Goal: Task Accomplishment & Management: Manage account settings

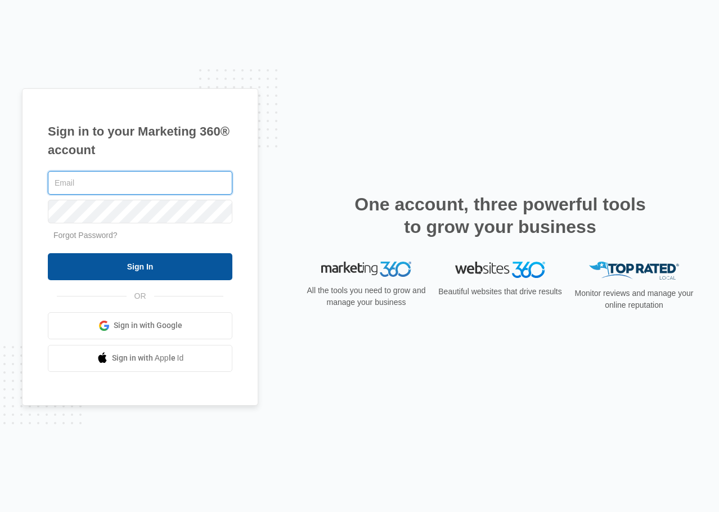
type input "[EMAIL_ADDRESS][DOMAIN_NAME]"
click at [147, 253] on input "Sign In" at bounding box center [140, 266] width 185 height 27
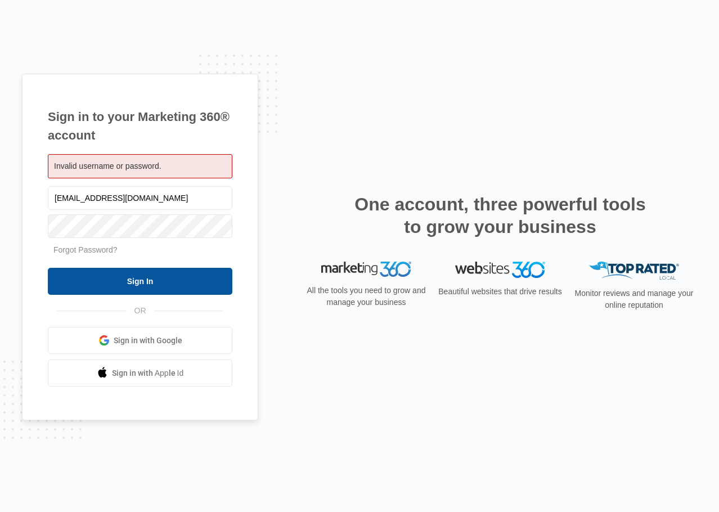
click at [82, 279] on input "Sign In" at bounding box center [140, 281] width 185 height 27
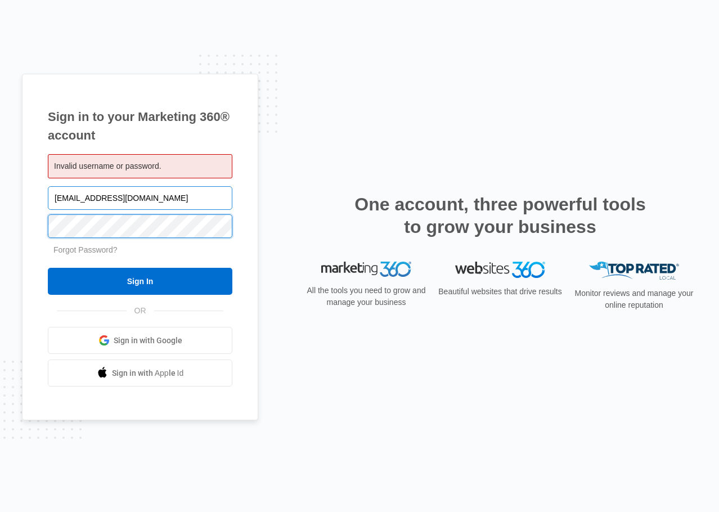
click at [48, 268] on input "Sign In" at bounding box center [140, 281] width 185 height 27
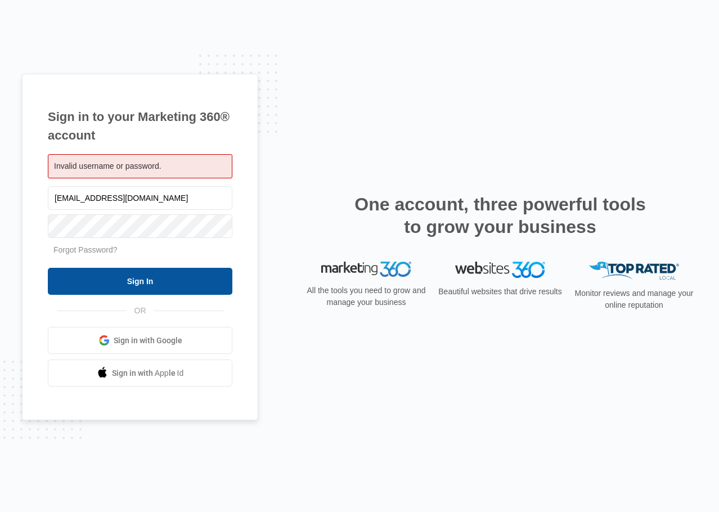
click at [99, 277] on input "Sign In" at bounding box center [140, 281] width 185 height 27
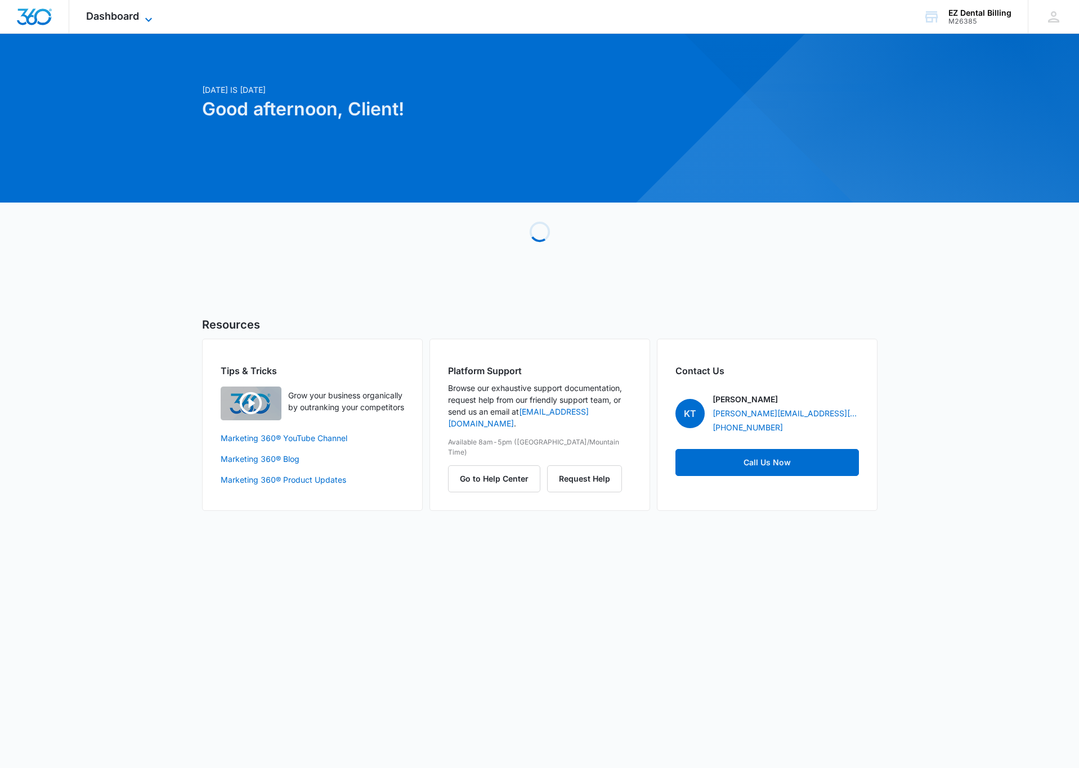
click at [98, 12] on span "Dashboard" at bounding box center [112, 16] width 53 height 12
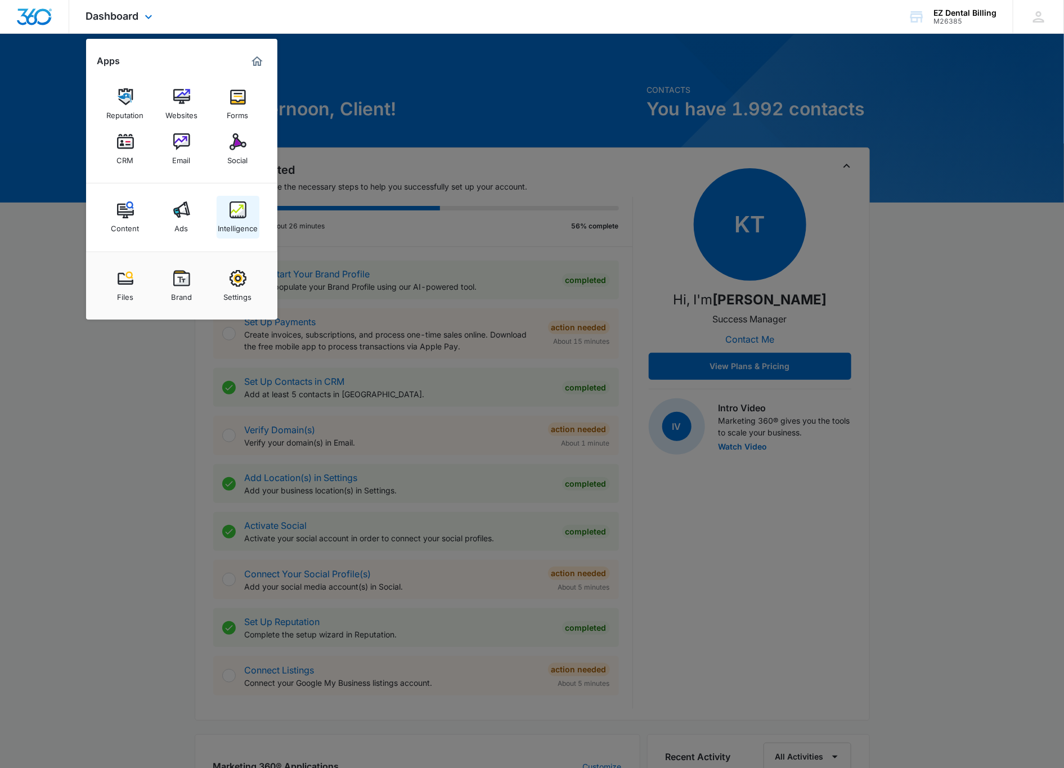
click at [247, 196] on link "Intelligence" at bounding box center [238, 217] width 43 height 43
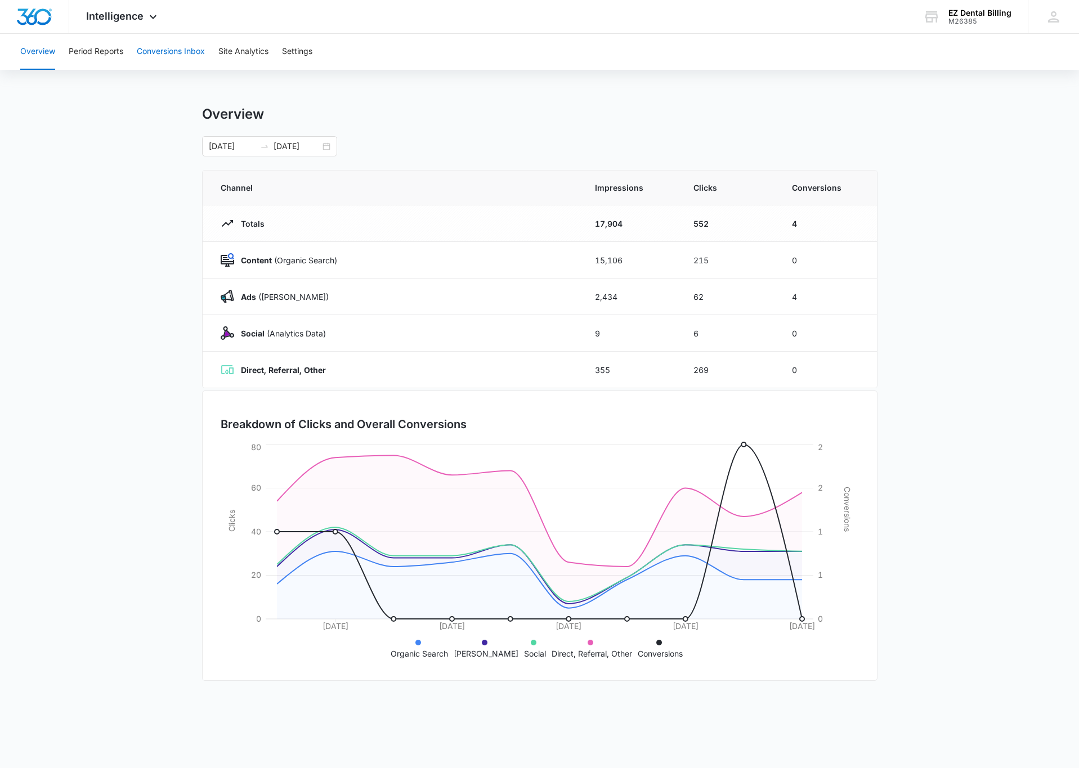
click at [160, 57] on button "Conversions Inbox" at bounding box center [171, 52] width 68 height 36
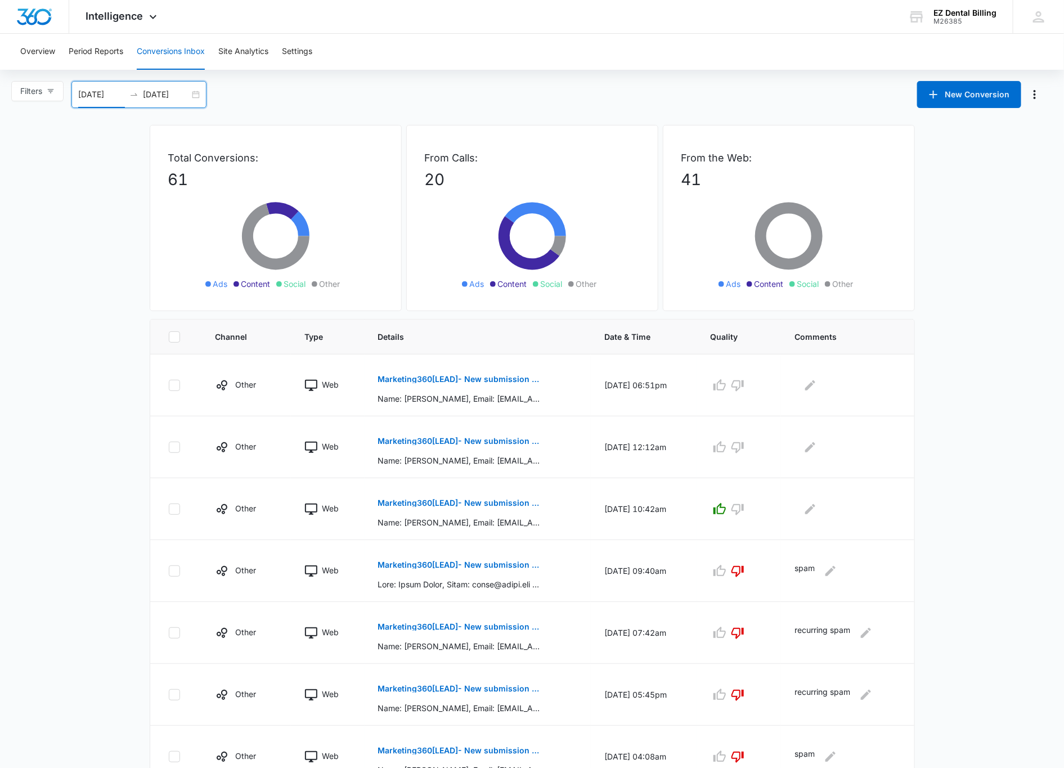
click at [105, 93] on input "08/12/2025" at bounding box center [101, 94] width 47 height 12
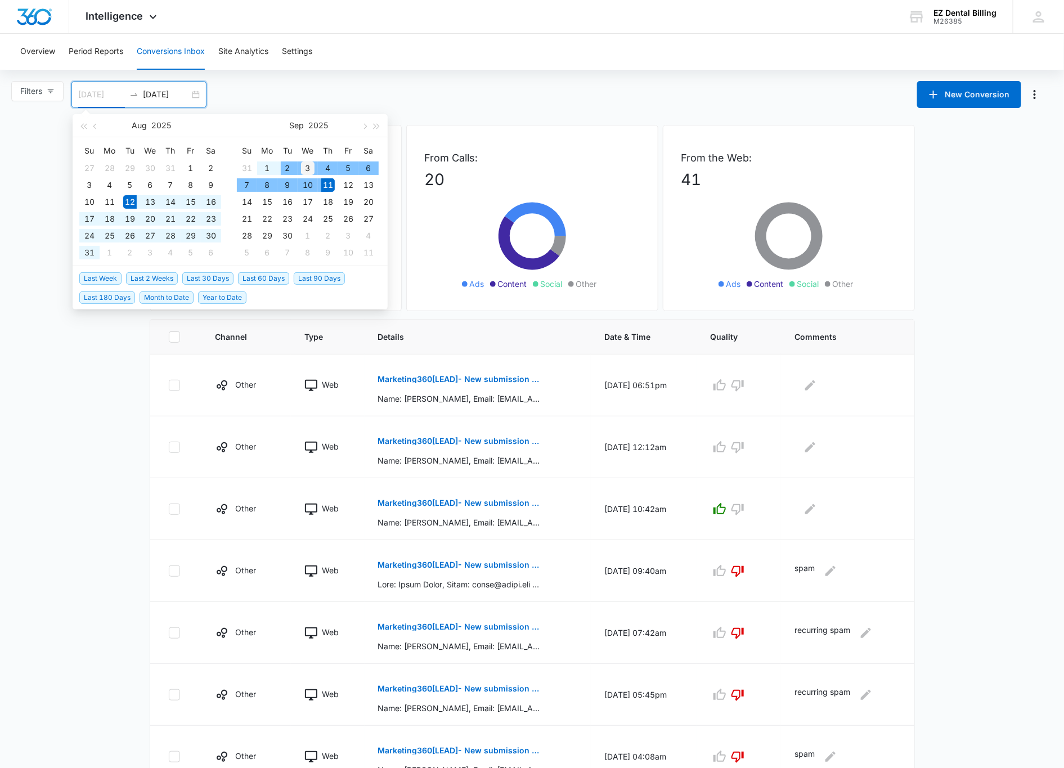
type input "09/03/2025"
click at [311, 167] on div "3" at bounding box center [308, 169] width 14 height 14
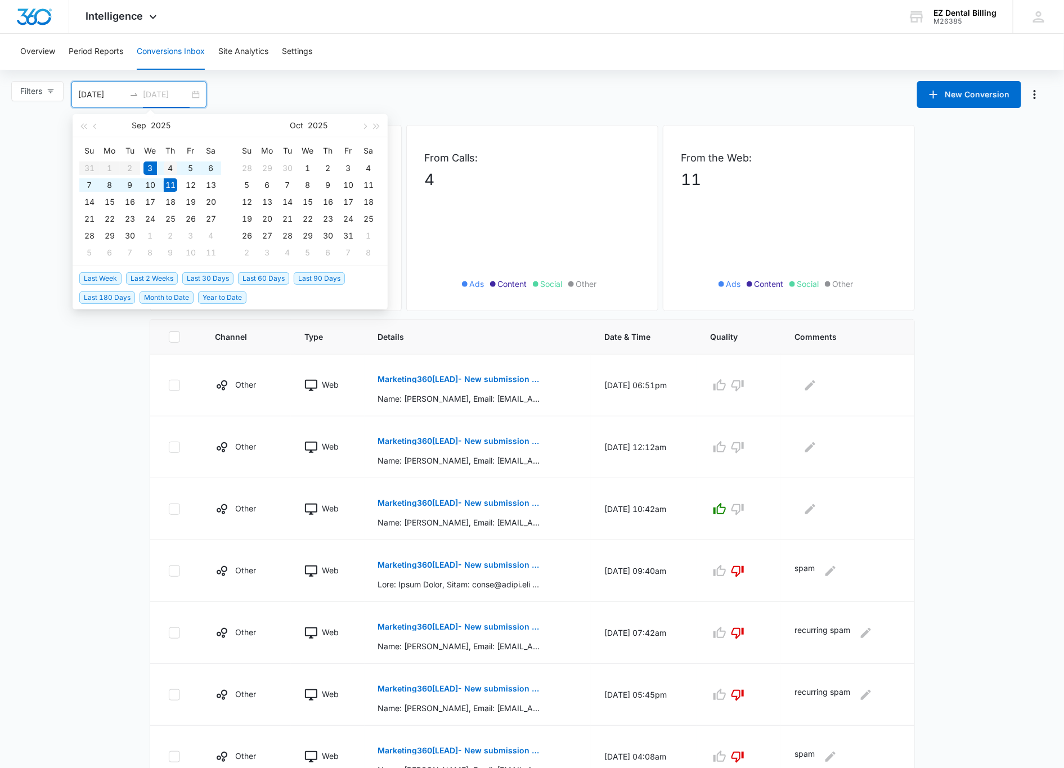
type input "09/04/2025"
click at [165, 166] on div "4" at bounding box center [171, 169] width 14 height 14
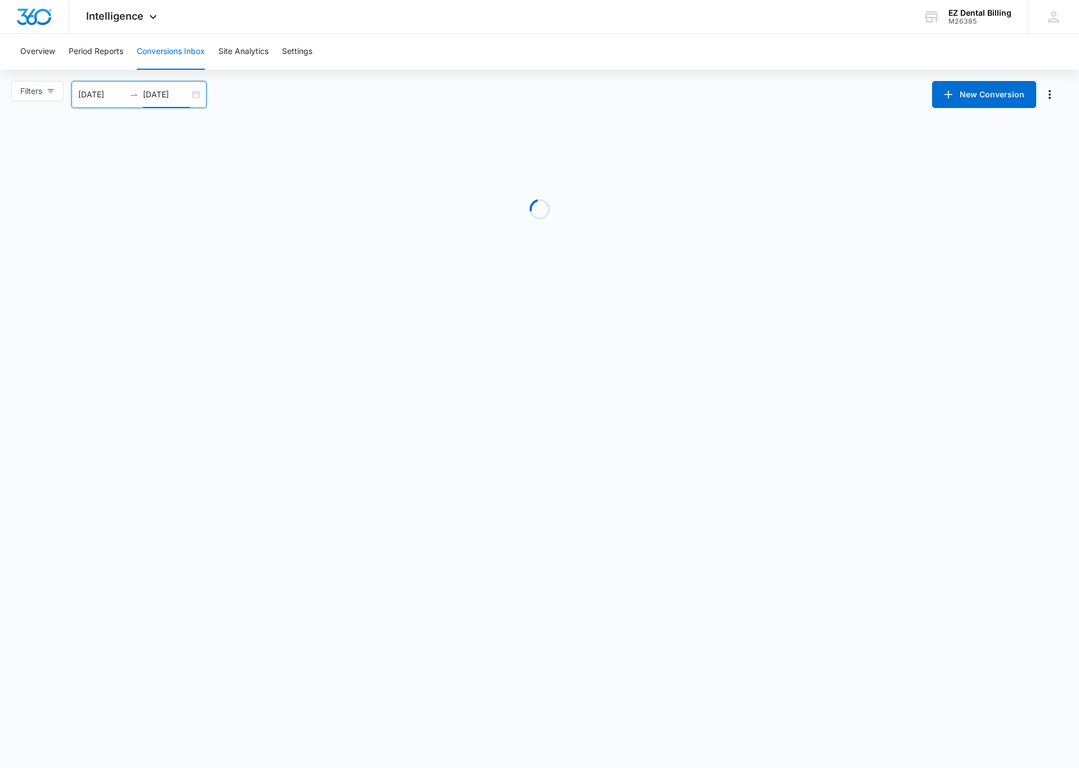
click at [73, 294] on main "Filters 09/03/2025 09/04/2025 New Conversion Sep 2025 Su Mo Tu We Th Fr Sa 31 1…" at bounding box center [539, 187] width 1079 height 213
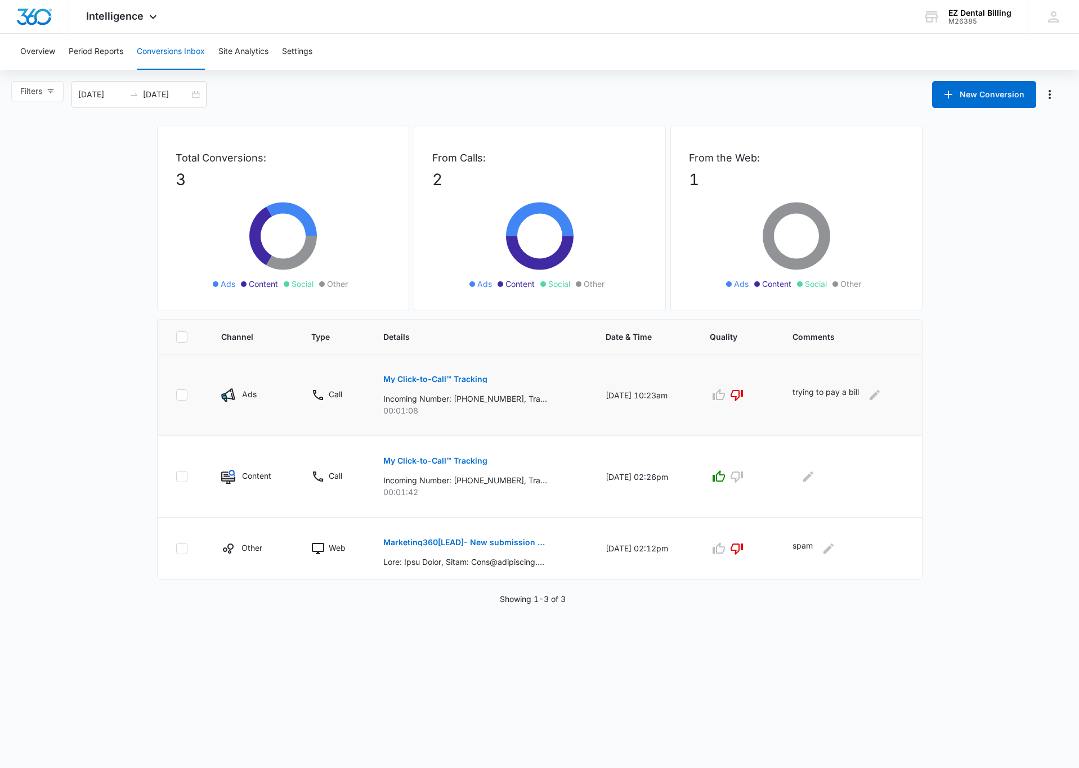
click at [438, 379] on p "My Click-to-Call™ Tracking" at bounding box center [435, 379] width 104 height 8
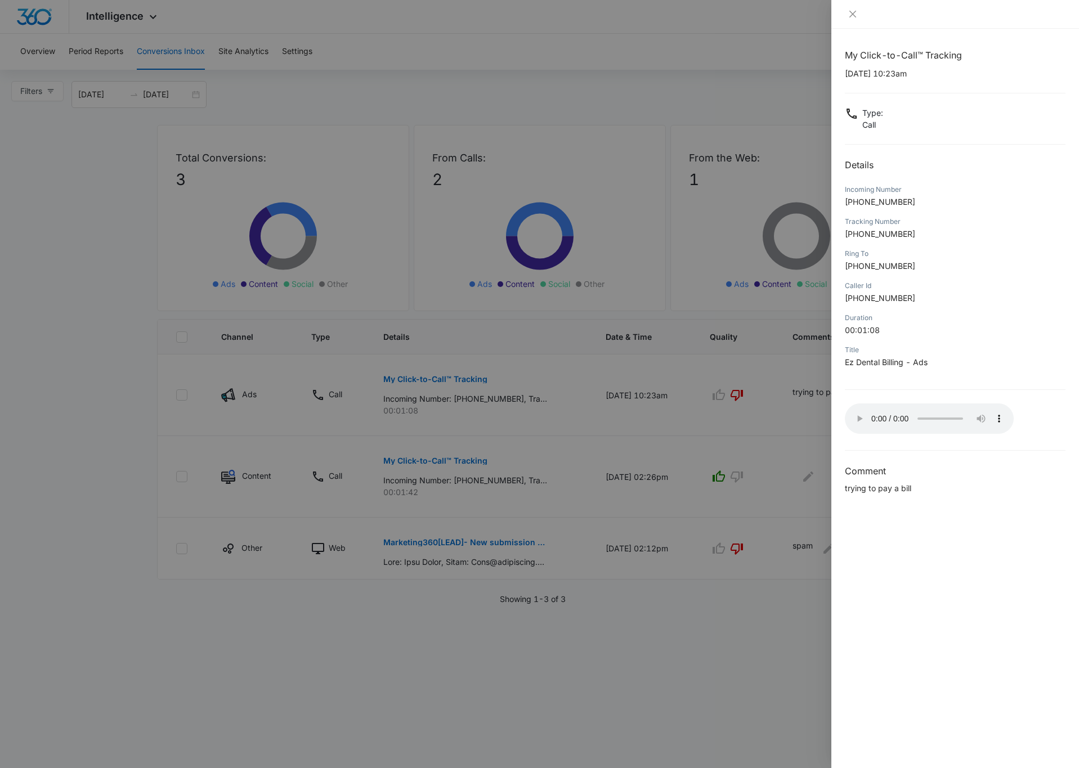
click at [716, 360] on div at bounding box center [539, 384] width 1079 height 768
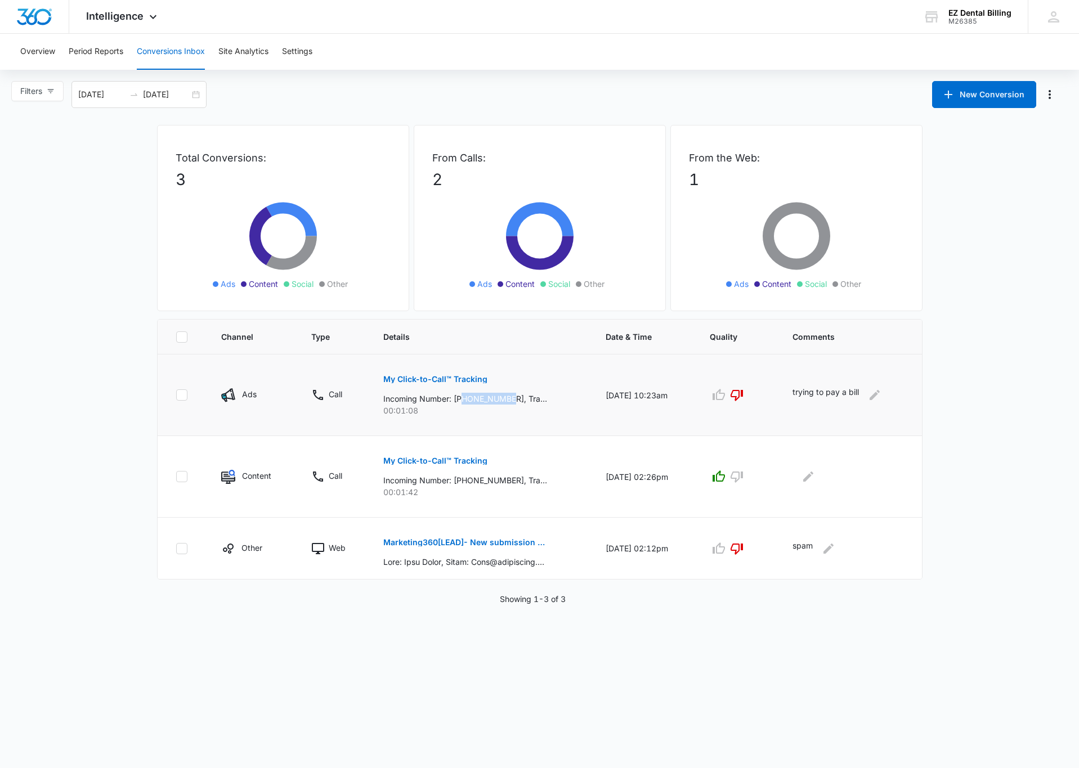
drag, startPoint x: 461, startPoint y: 397, endPoint x: 509, endPoint y: 401, distance: 48.0
click at [509, 401] on p "Incoming Number: +15152323357, Tracking Number: +18333689456, Ring To: +1239963…" at bounding box center [465, 399] width 164 height 12
copy p "5152323357"
click at [120, 98] on input "09/03/2025" at bounding box center [101, 94] width 47 height 12
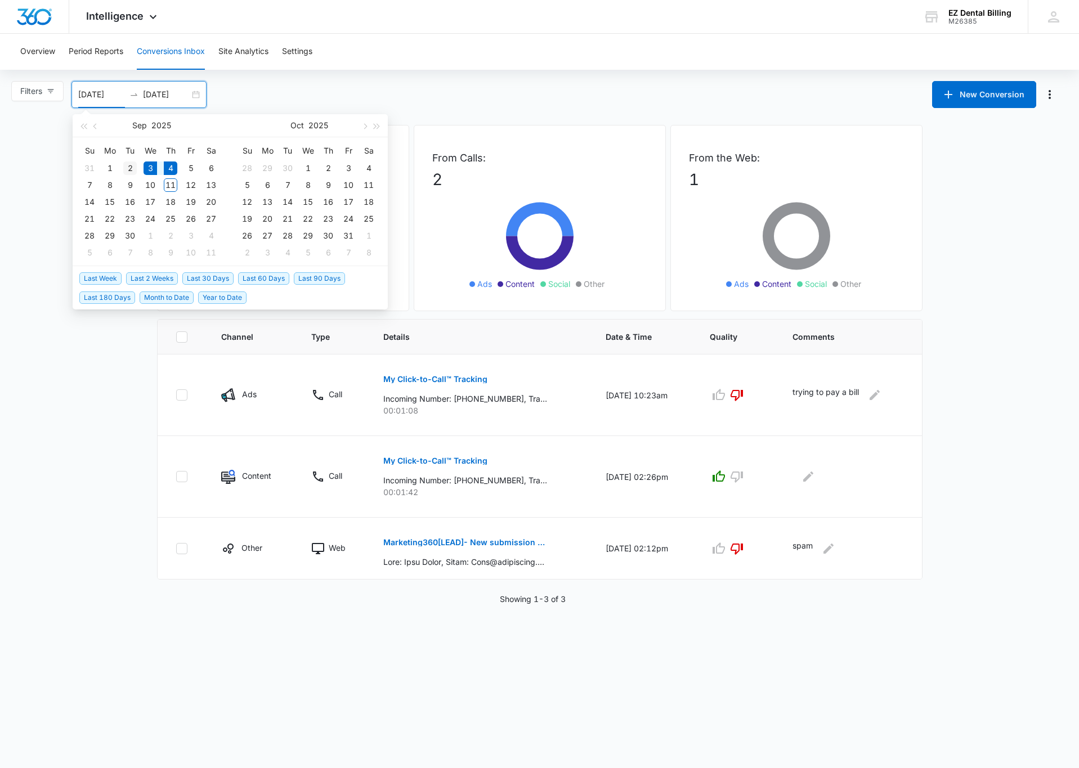
type input "09/02/2025"
click at [129, 164] on div "2" at bounding box center [130, 169] width 14 height 14
type input "09/04/2025"
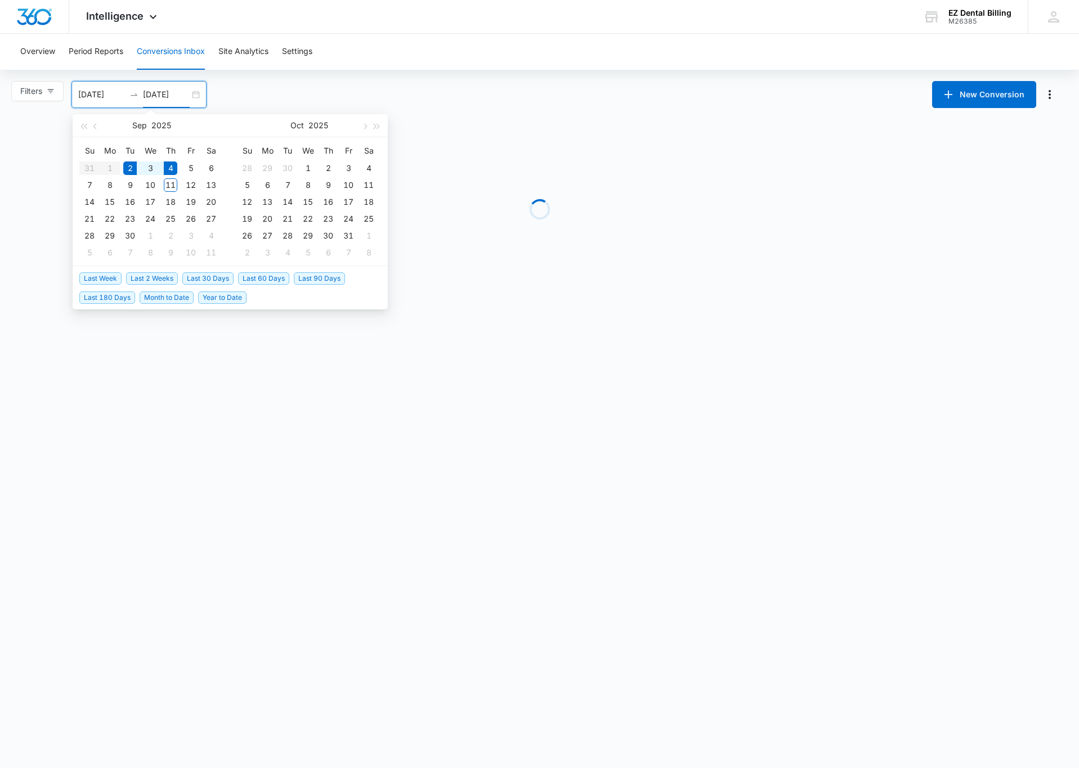
click at [29, 303] on body "Intelligence Apps Reputation Websites Forms CRM Email Social Content Ads Intell…" at bounding box center [539, 384] width 1079 height 768
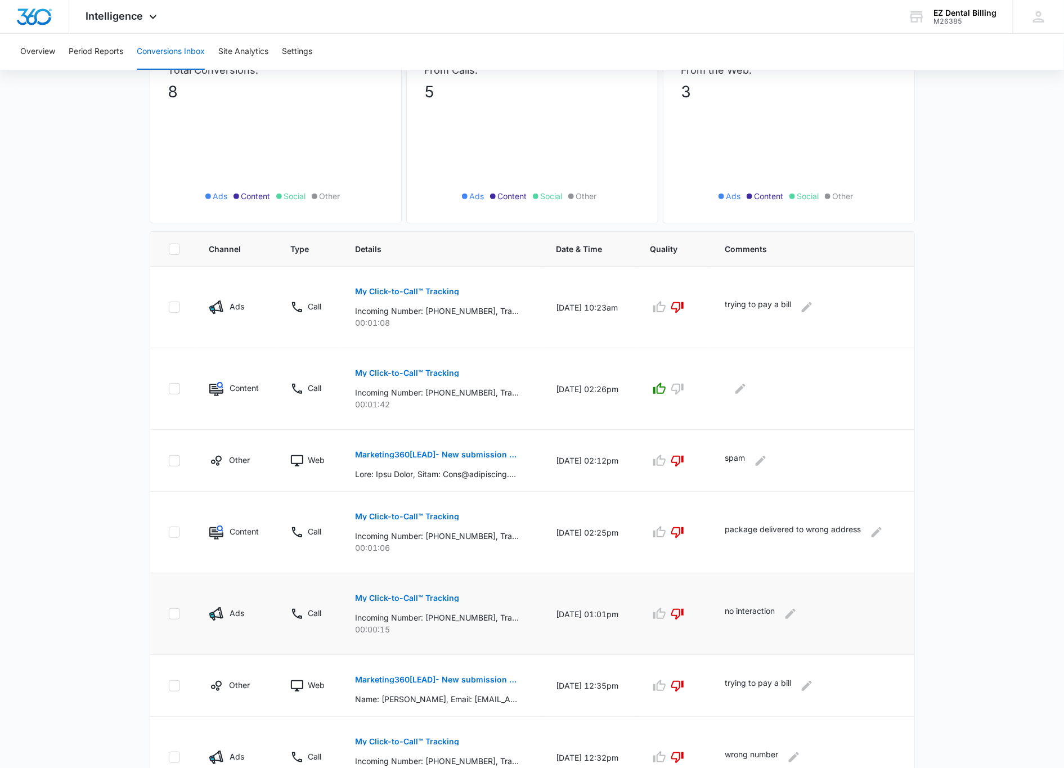
scroll to position [208, 0]
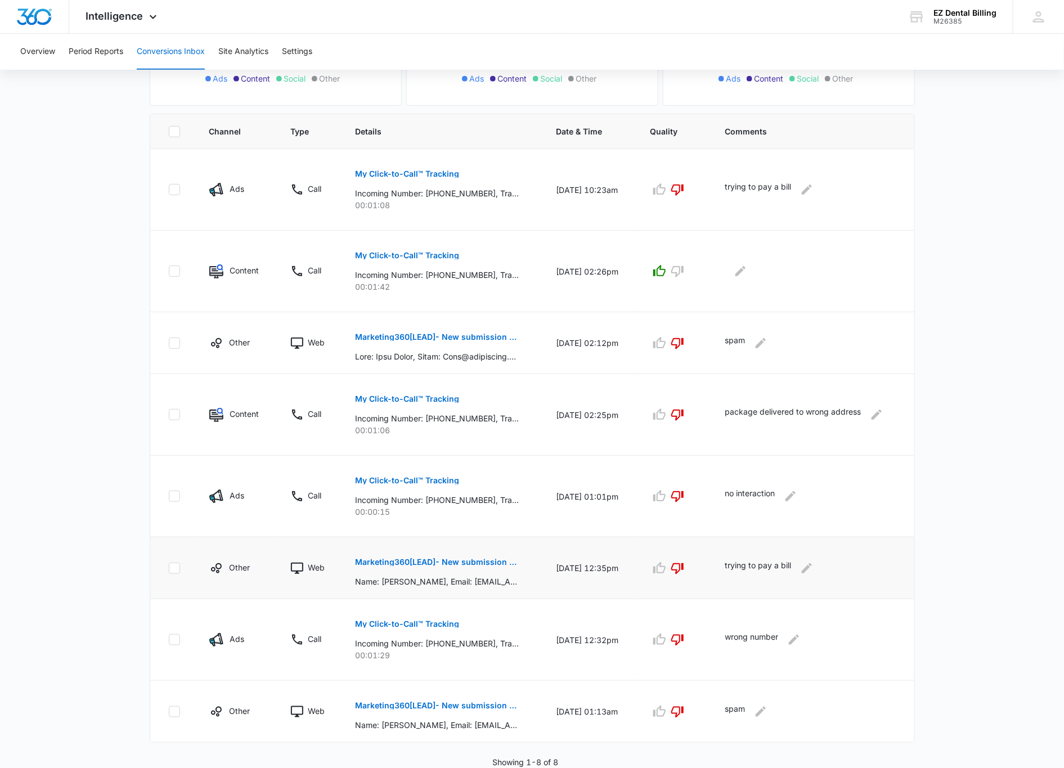
click at [580, 586] on td "09/02/25 at 12:35pm" at bounding box center [589, 568] width 94 height 62
click at [616, 495] on td "09/02/25 at 01:01pm" at bounding box center [589, 497] width 94 height 82
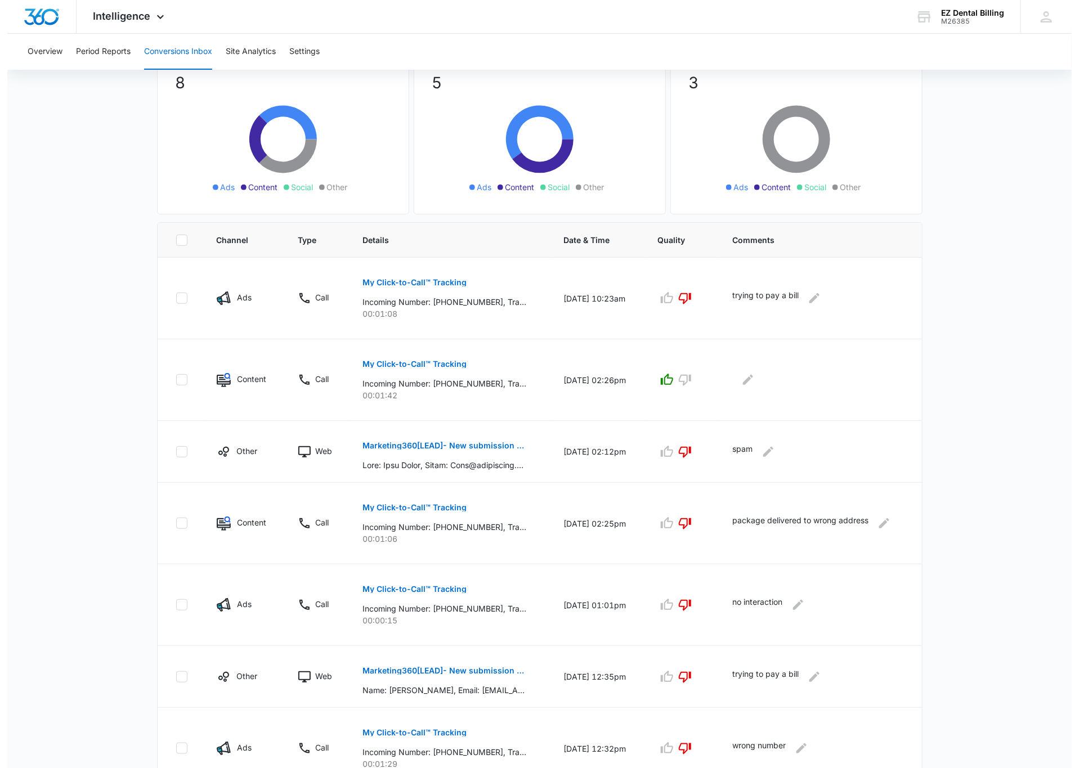
scroll to position [0, 0]
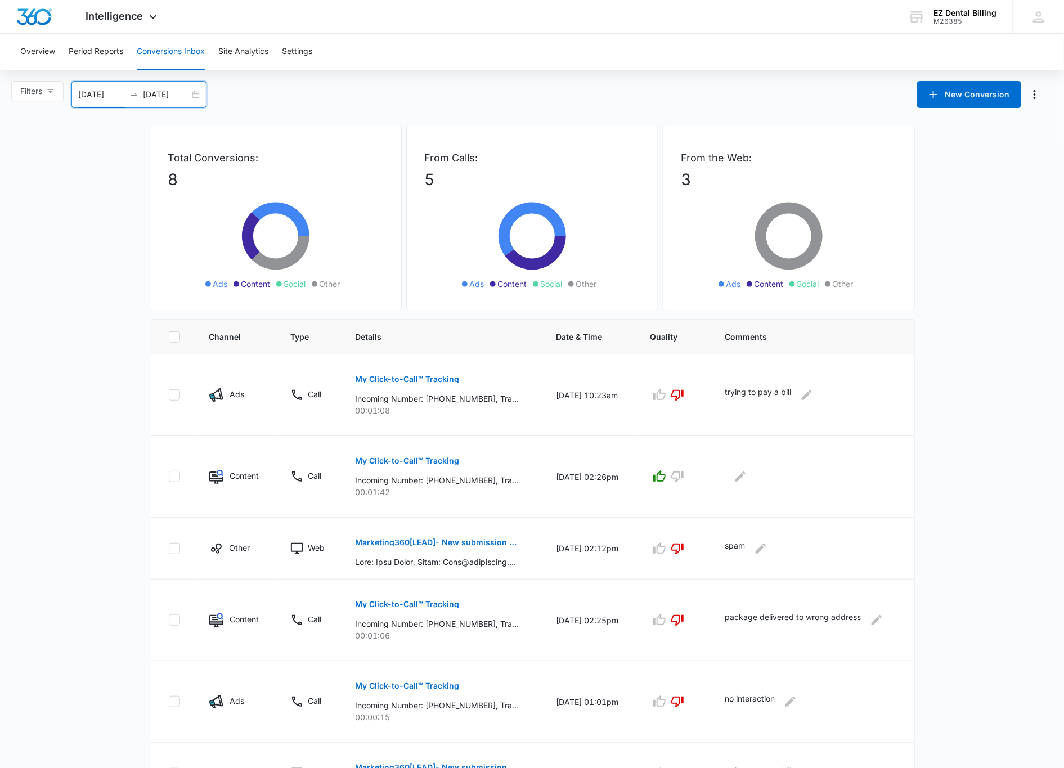
click at [96, 95] on input "09/02/2025" at bounding box center [101, 94] width 47 height 12
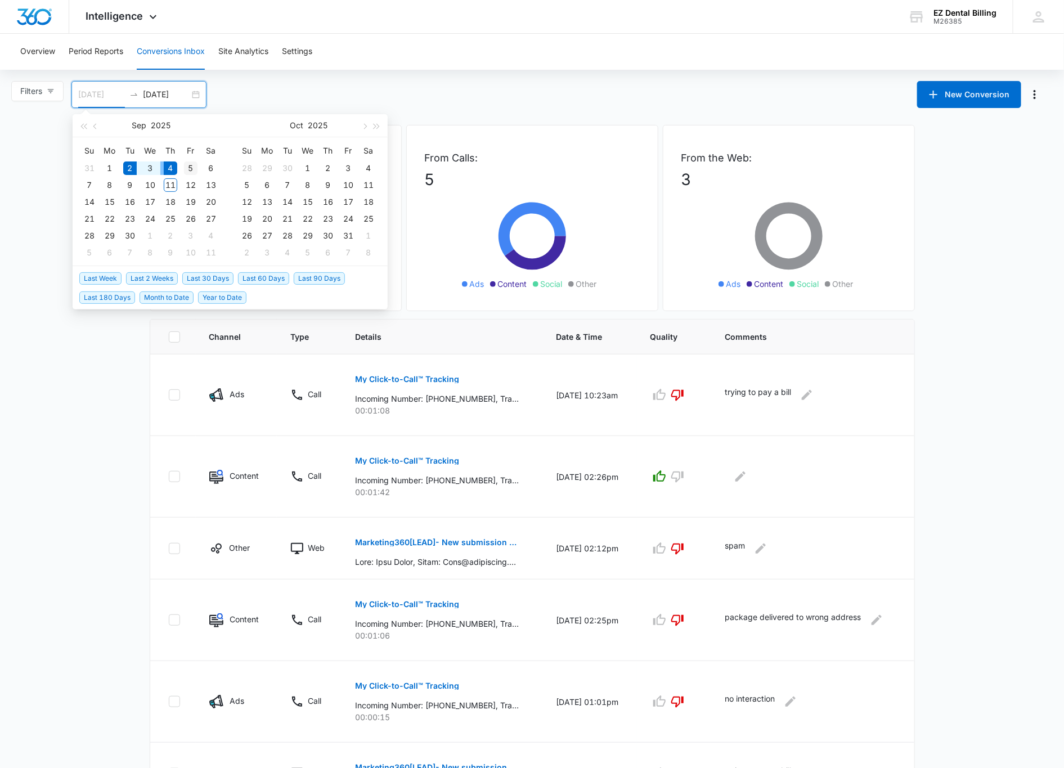
type input "09/05/2025"
click at [186, 164] on div "5" at bounding box center [191, 169] width 14 height 14
type input "09/05/2025"
type input "09/07/2025"
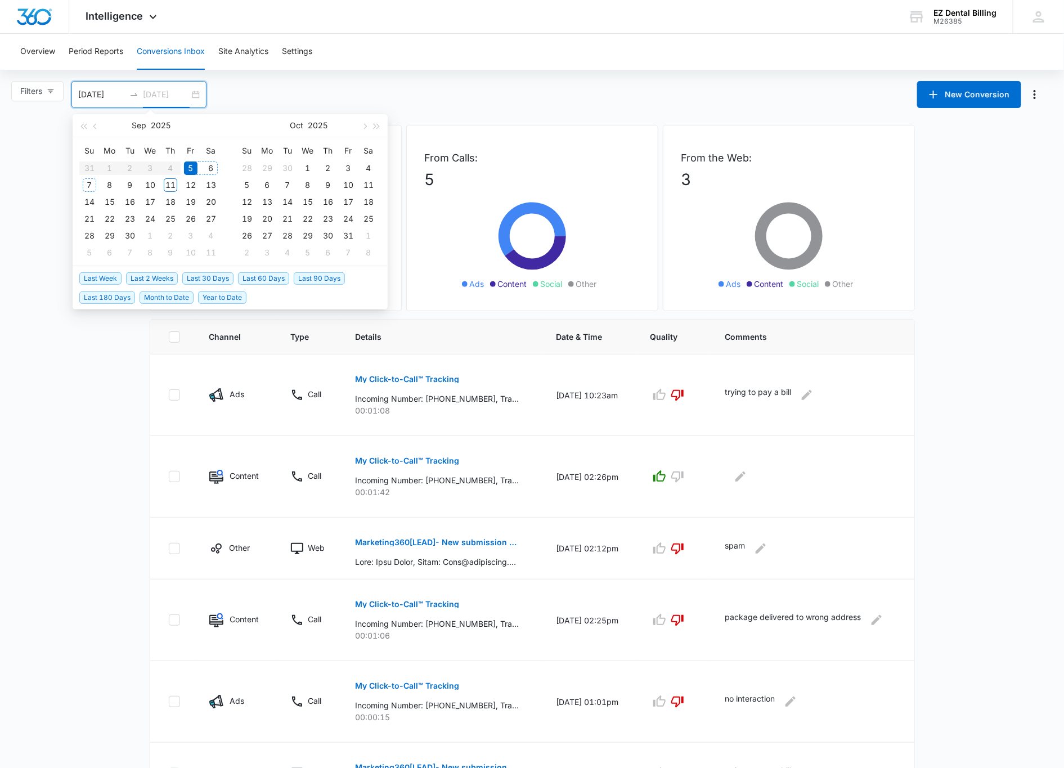
click at [89, 185] on div "7" at bounding box center [90, 185] width 14 height 14
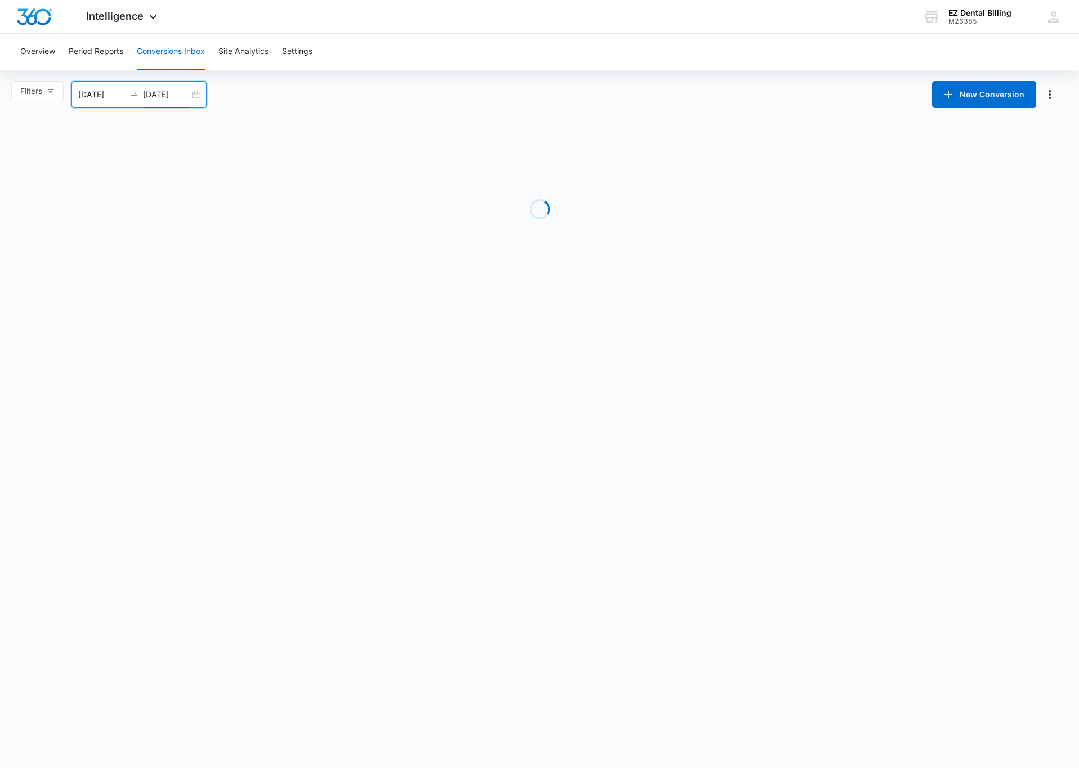
click at [61, 221] on main "Filters 09/05/2025 09/07/2025 New Conversion Sep 2025 Su Mo Tu We Th Fr Sa 31 1…" at bounding box center [539, 187] width 1079 height 213
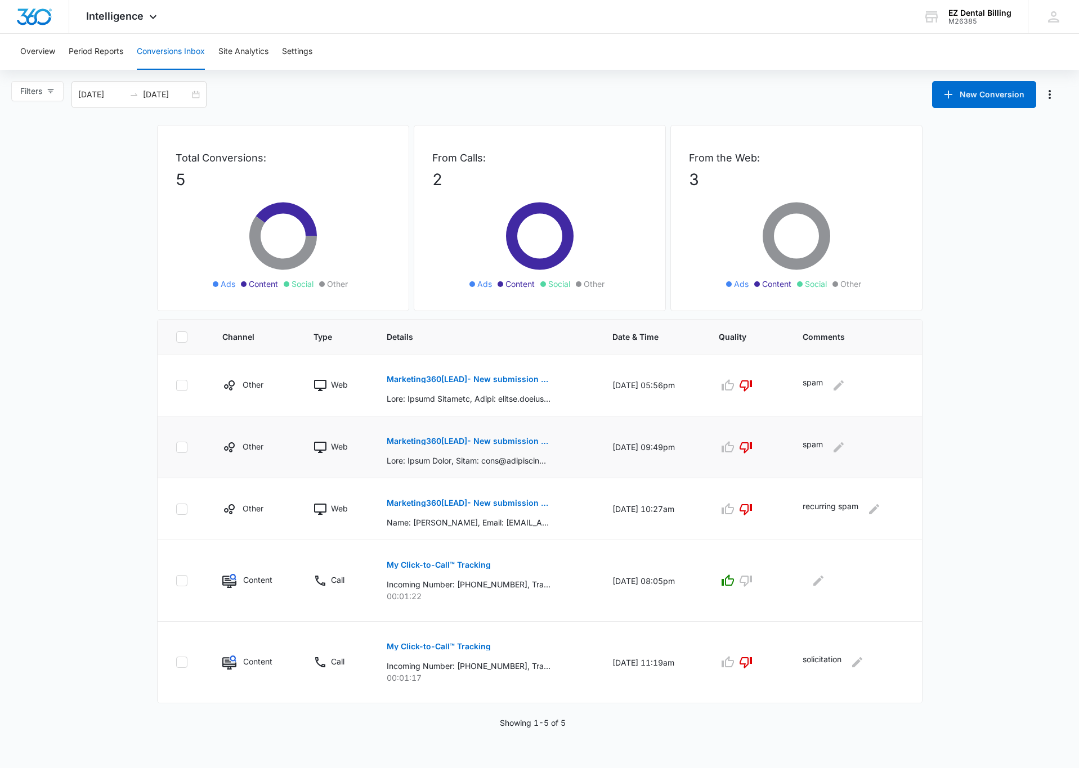
click at [409, 437] on button "Marketing360[LEAD]- New submission from Contact Us EZ Dental Billing" at bounding box center [469, 441] width 164 height 27
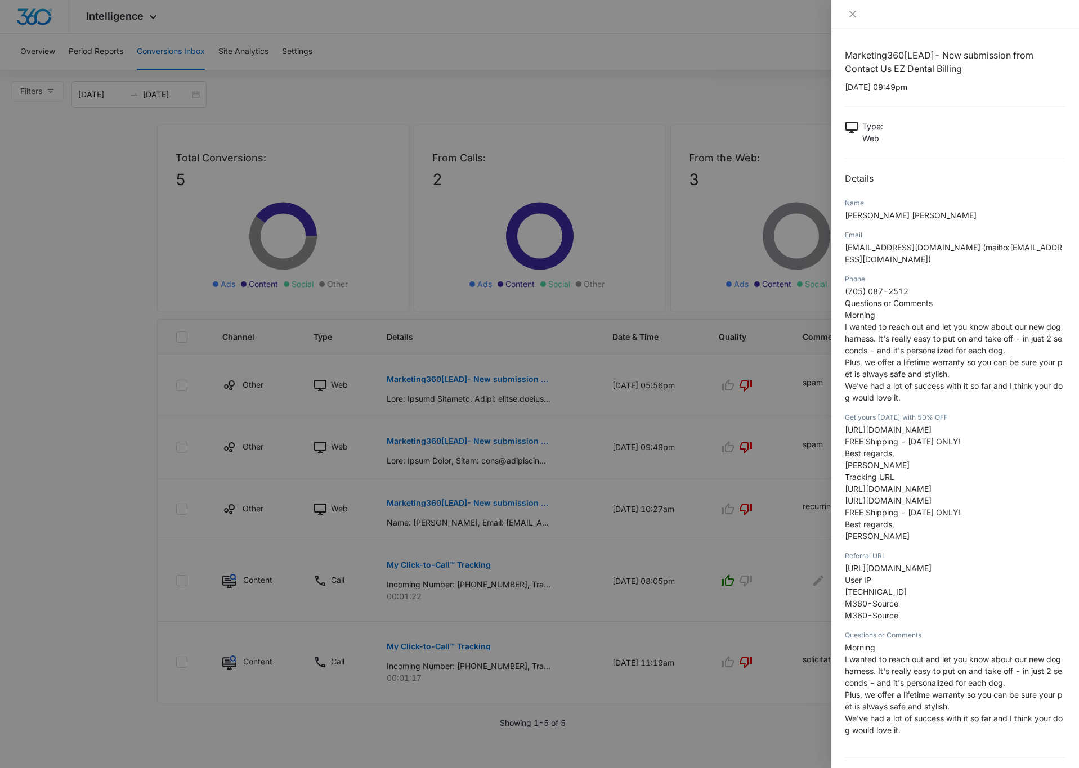
click at [950, 390] on span "We've had a lot of success with it so far and I think your dog would love it." at bounding box center [954, 391] width 218 height 21
click at [643, 451] on div at bounding box center [539, 384] width 1079 height 768
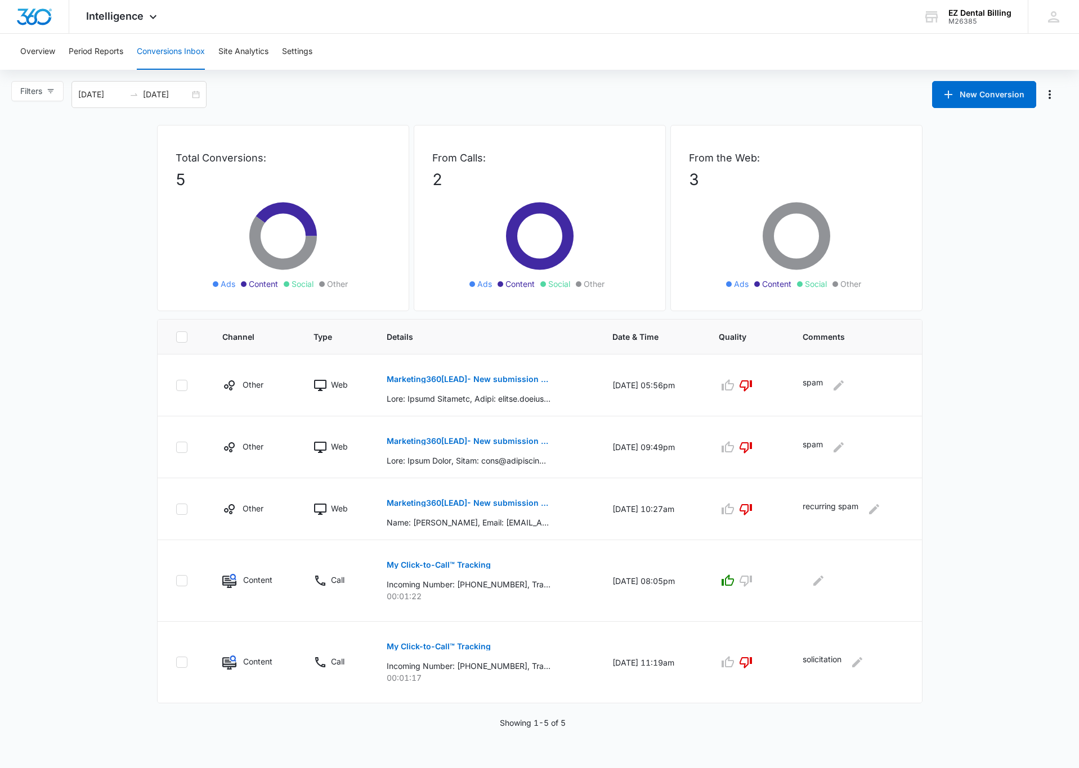
click at [81, 497] on main "Filters 09/05/2025 09/07/2025 New Conversion Sep 2025 Su Mo Tu We Th Fr Sa 31 1…" at bounding box center [539, 405] width 1079 height 648
click at [453, 506] on p "Marketing360[LEAD]- New submission from Monster Page Contact Form EZ Dental Bil…" at bounding box center [469, 503] width 164 height 8
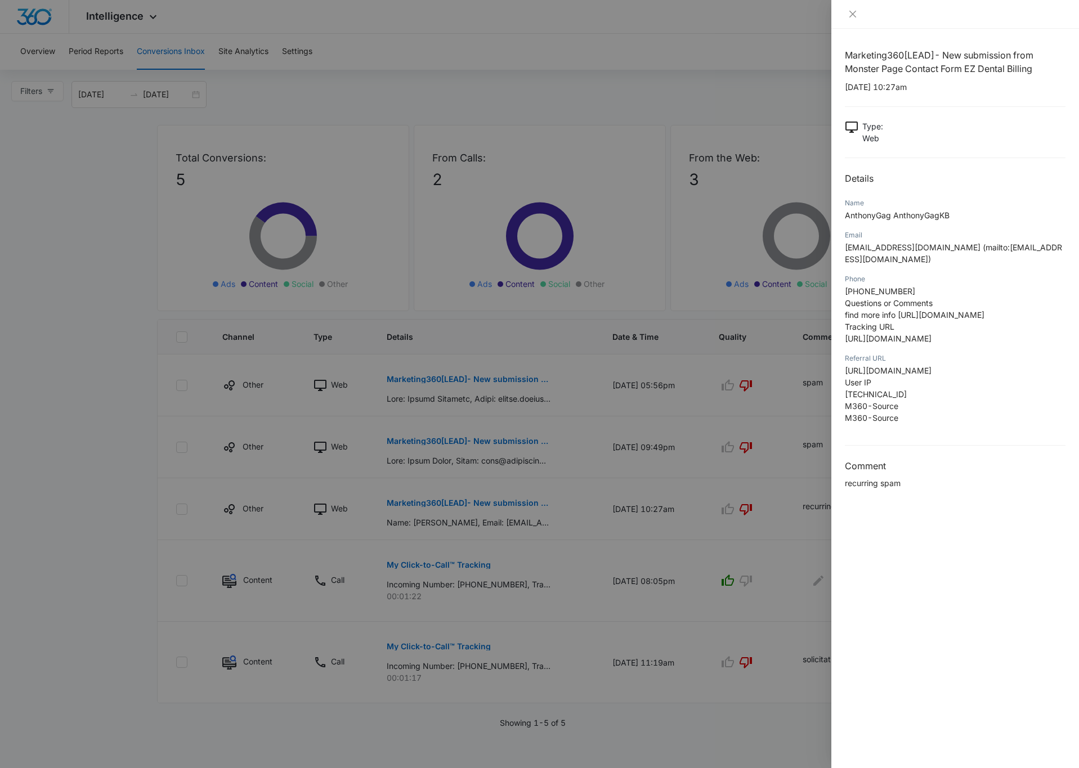
click at [770, 541] on div at bounding box center [539, 384] width 1079 height 768
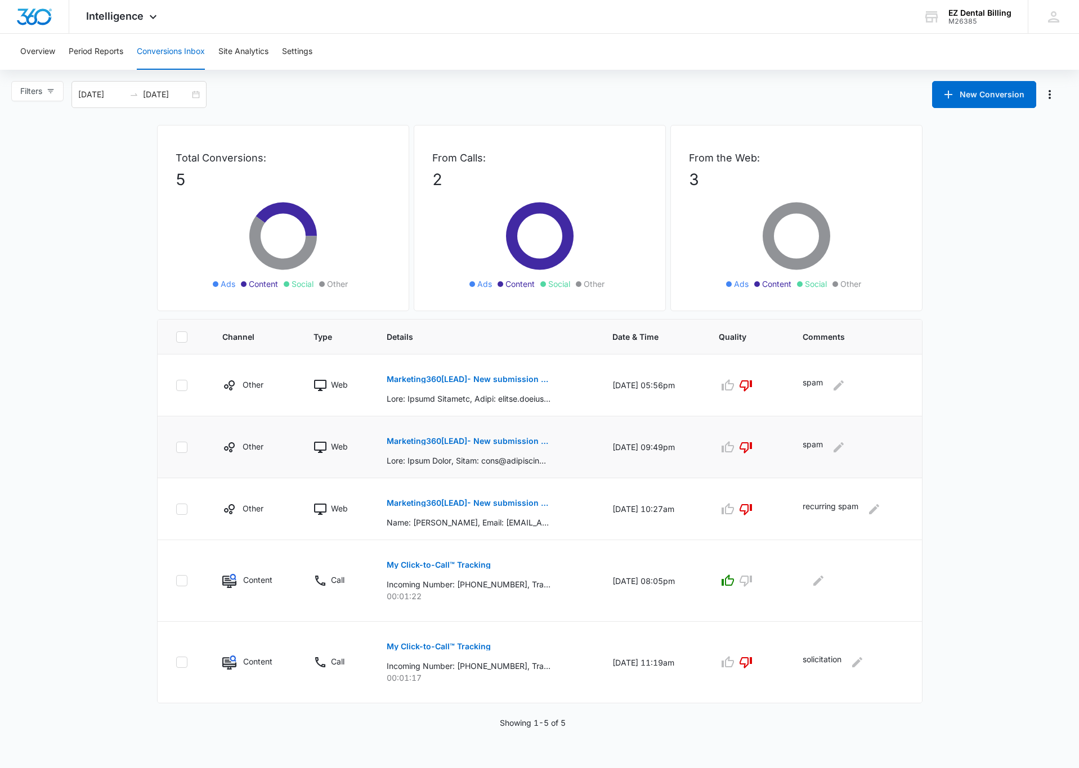
click at [446, 445] on p "Marketing360[LEAD]- New submission from Contact Us EZ Dental Billing" at bounding box center [469, 441] width 164 height 8
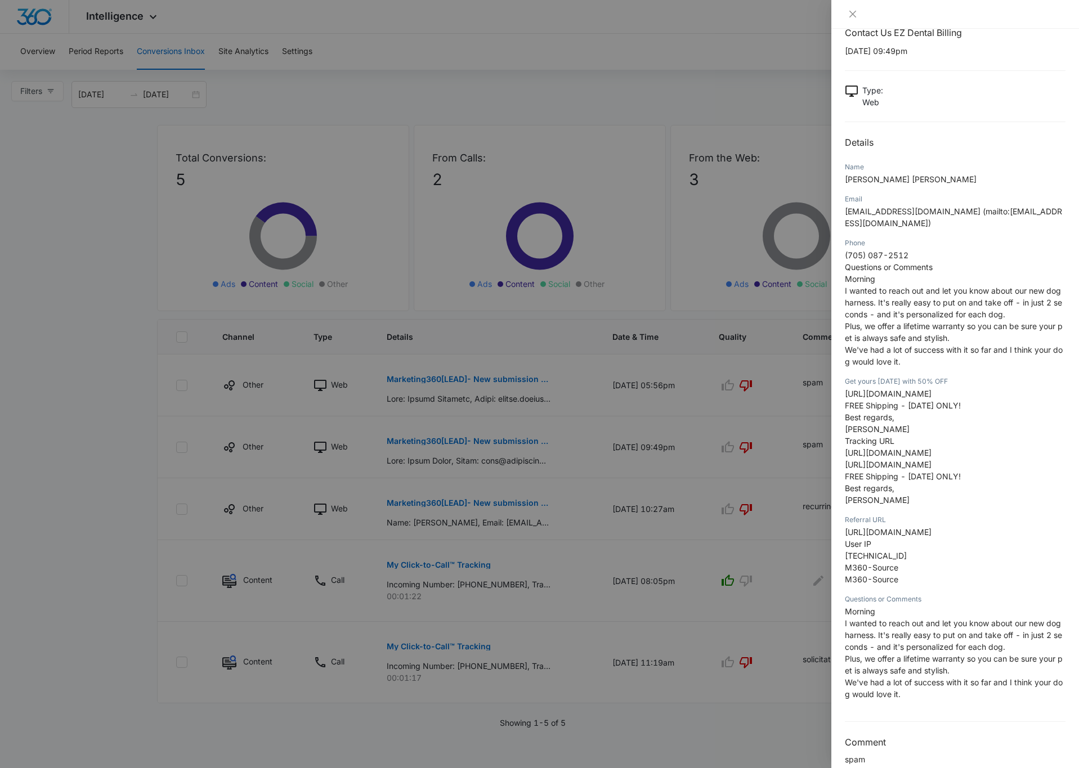
scroll to position [56, 0]
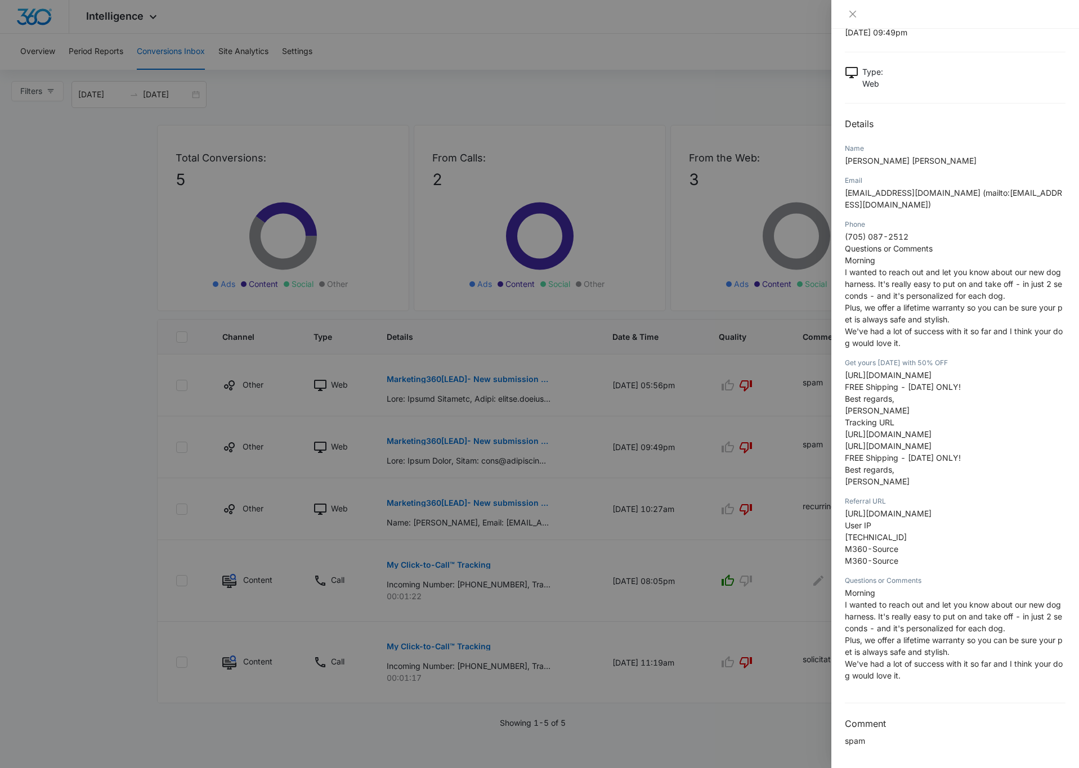
click at [504, 645] on div at bounding box center [539, 384] width 1079 height 768
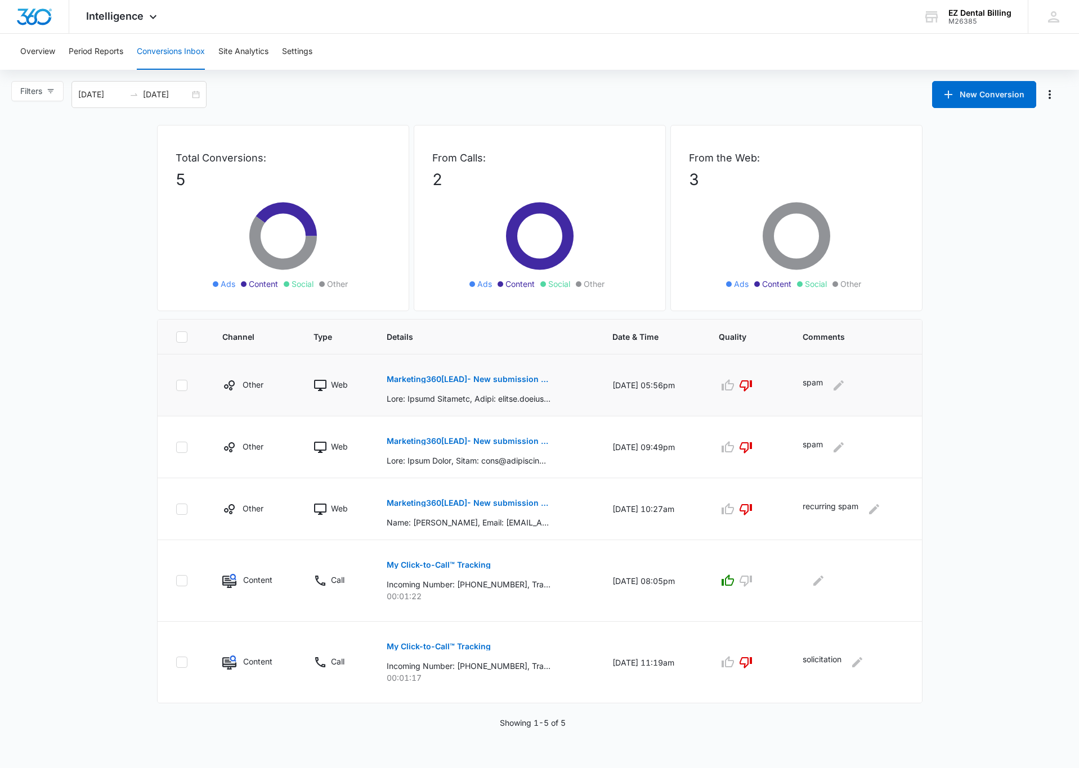
click at [442, 385] on button "Marketing360[LEAD]- New submission from Monster Page Contact Form EZ Dental Bil…" at bounding box center [469, 379] width 164 height 27
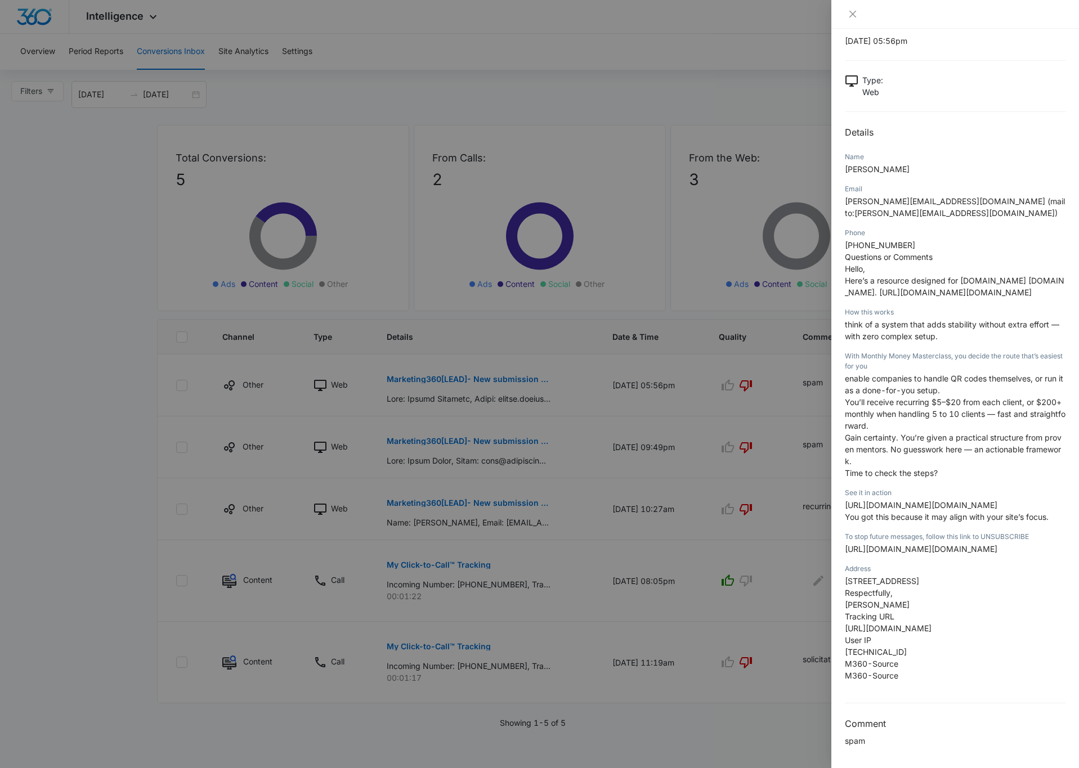
scroll to position [71, 0]
click at [745, 576] on div at bounding box center [539, 384] width 1079 height 768
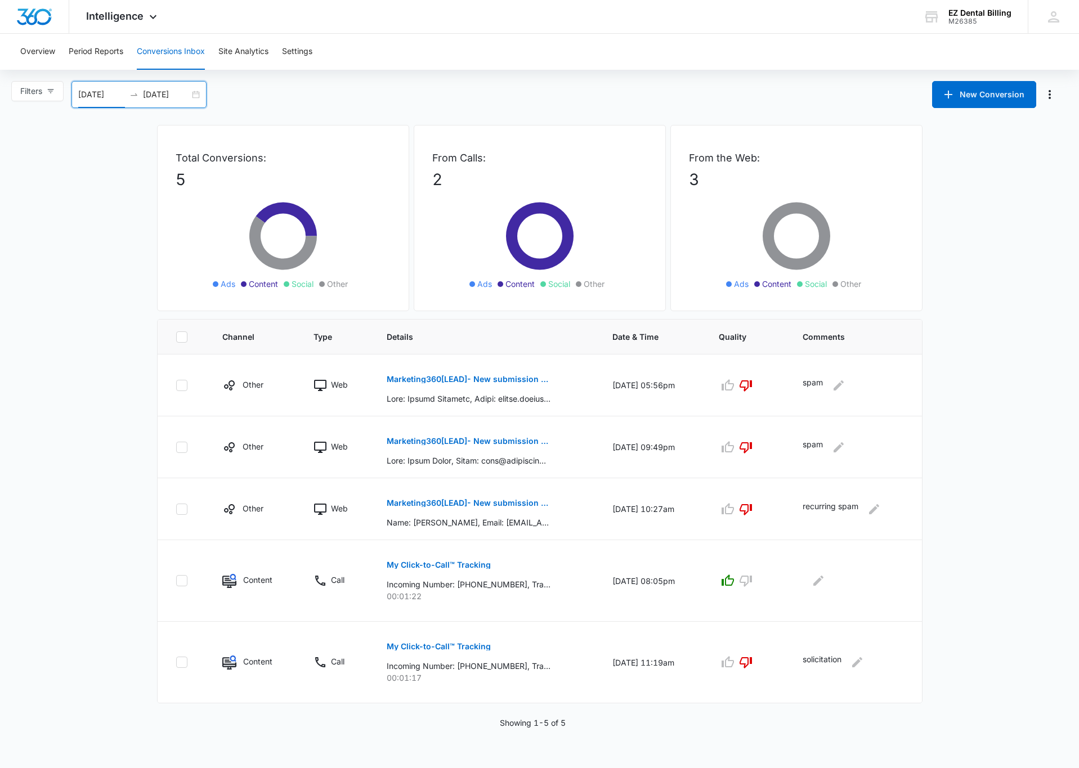
click at [120, 95] on input "09/05/2025" at bounding box center [101, 94] width 47 height 12
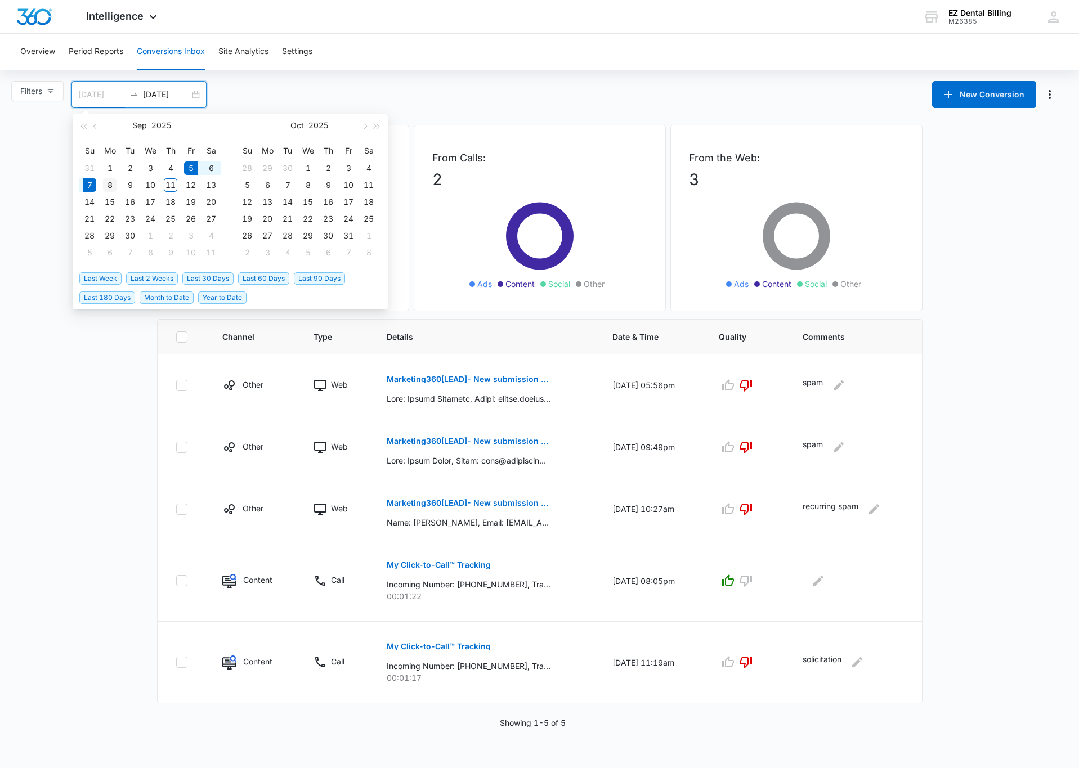
type input "09/08/2025"
click at [105, 184] on div "8" at bounding box center [110, 185] width 14 height 14
type input "09/09/2025"
click at [125, 186] on div "9" at bounding box center [130, 185] width 14 height 14
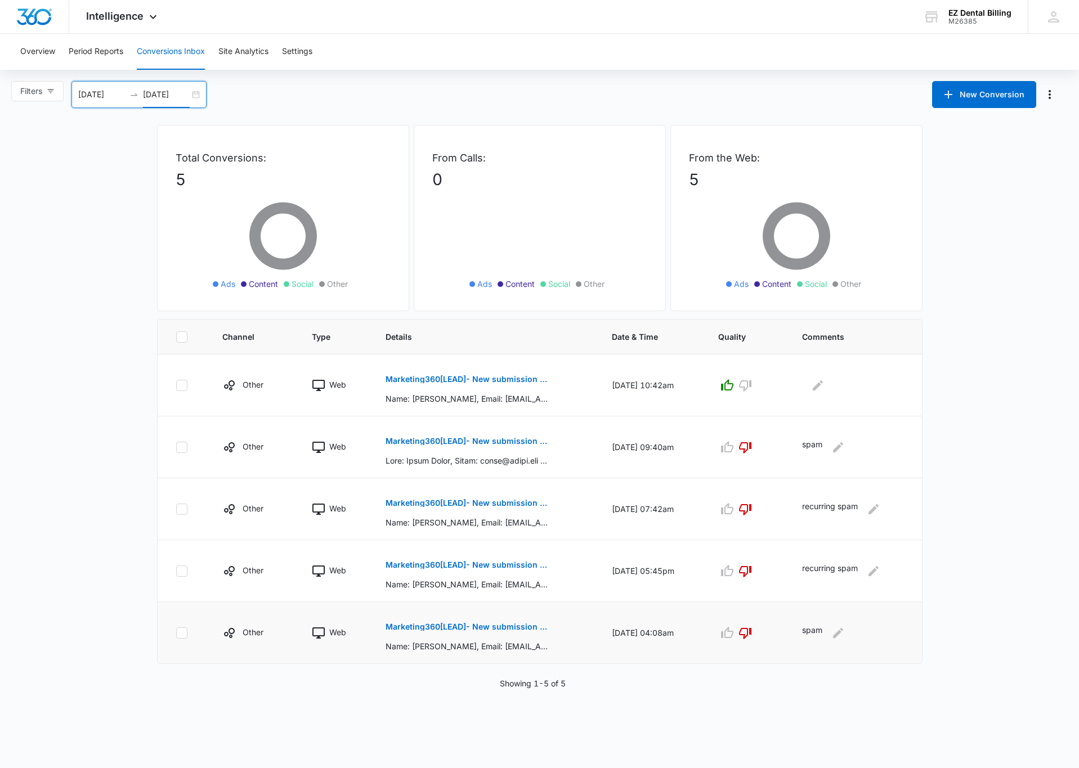
click at [479, 631] on p "Marketing360[LEAD]- New submission from Contact Us EZ Dental Billing" at bounding box center [467, 627] width 164 height 8
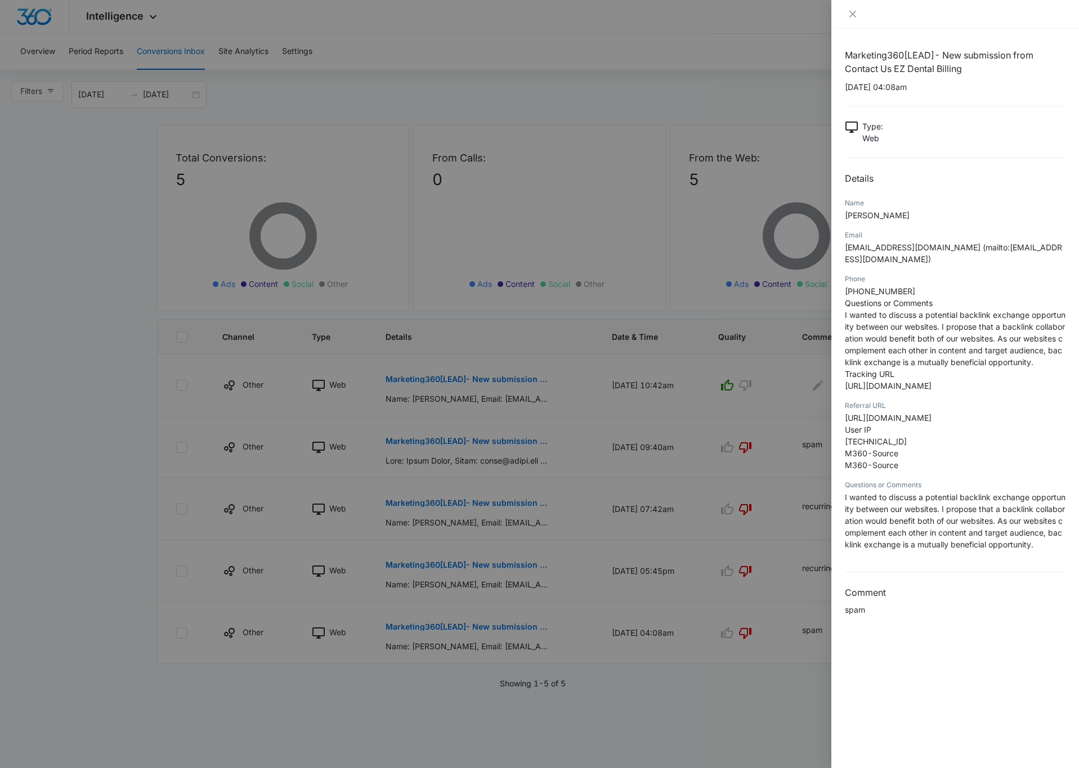
click at [644, 566] on div at bounding box center [539, 384] width 1079 height 768
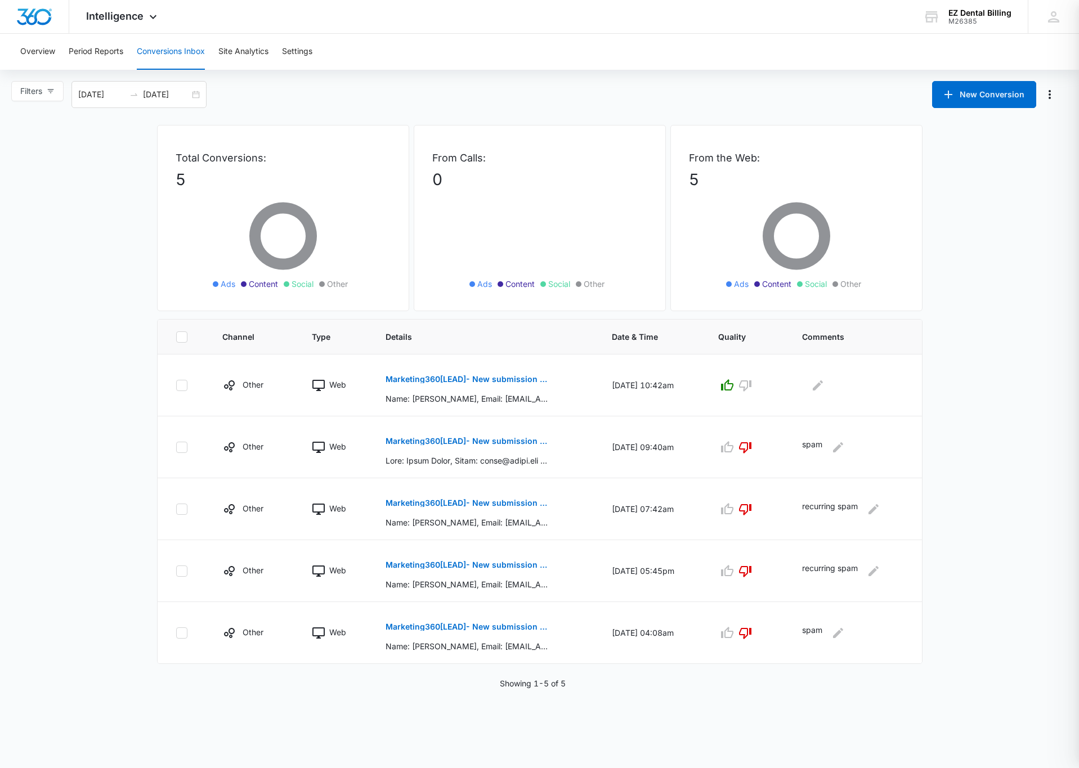
click at [448, 568] on p "Marketing360[LEAD]- New submission from Monster Page Contact Form EZ Dental Bil…" at bounding box center [467, 565] width 164 height 8
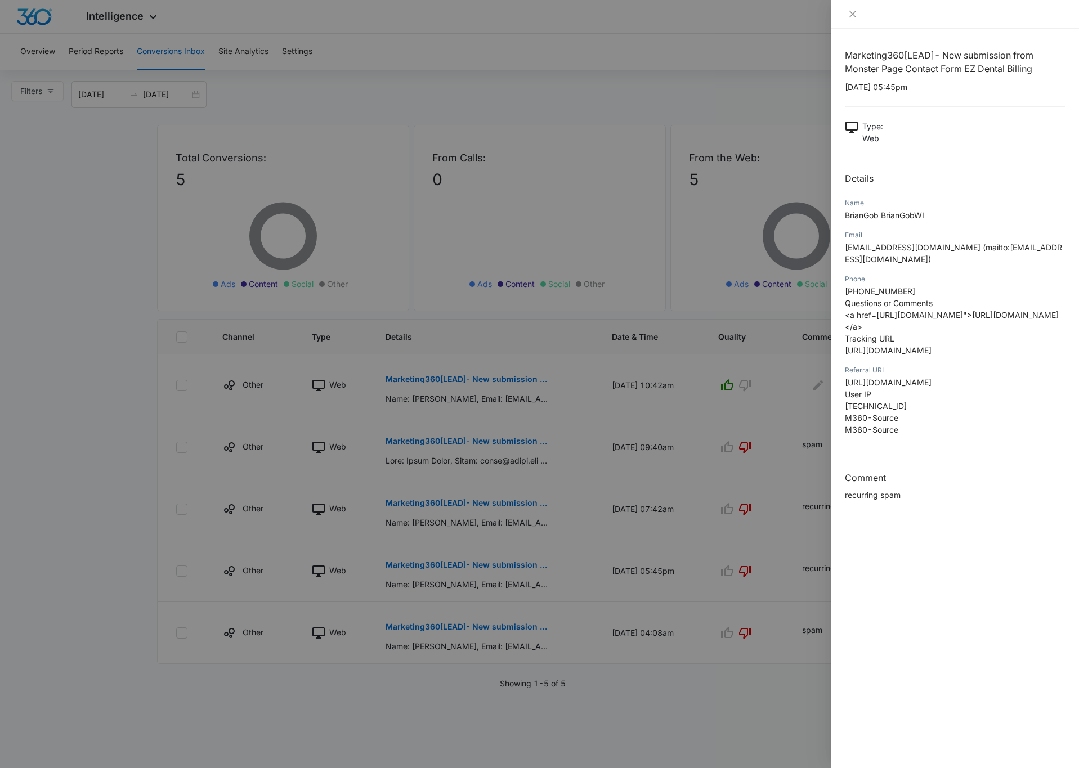
click at [467, 567] on div at bounding box center [539, 384] width 1079 height 768
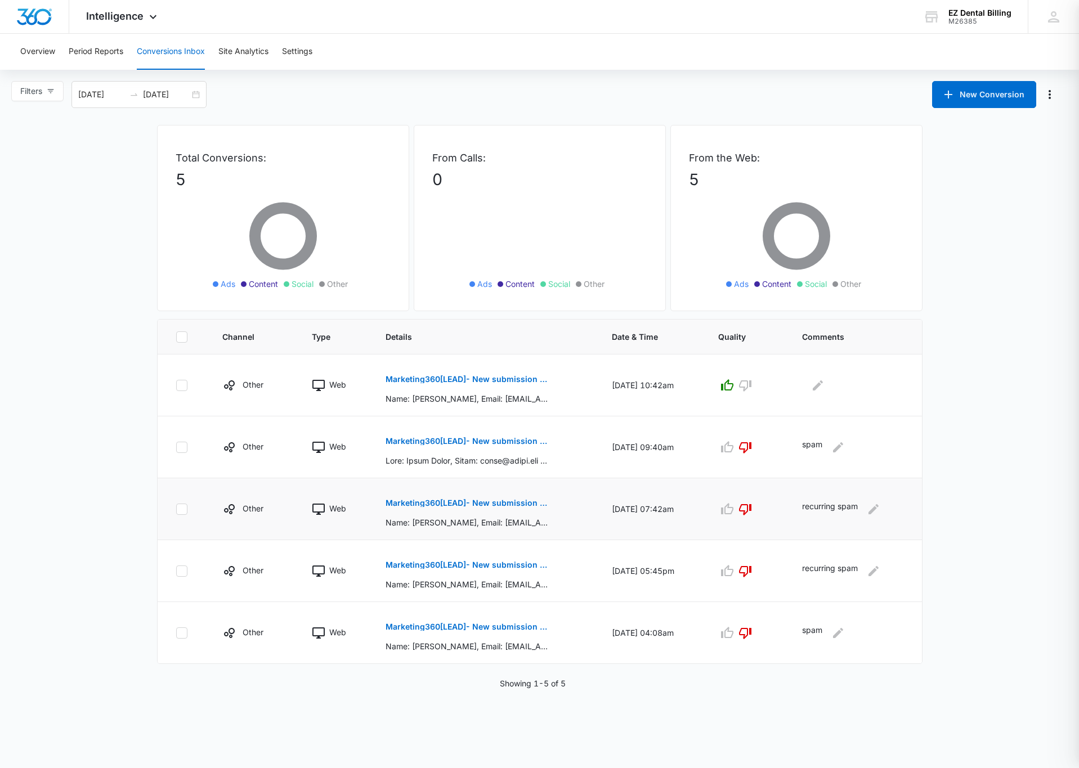
click at [493, 494] on button "Marketing360[LEAD]- New submission from Monster Page Contact Form EZ Dental Bil…" at bounding box center [467, 503] width 164 height 27
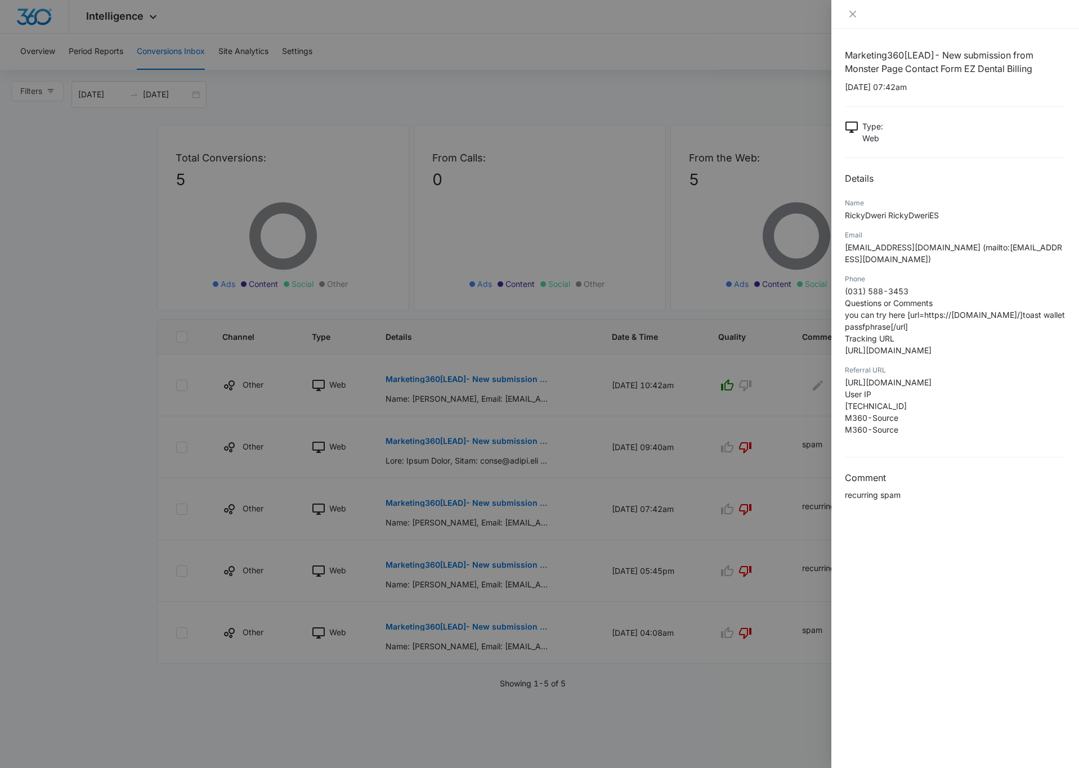
click at [770, 485] on div at bounding box center [539, 384] width 1079 height 768
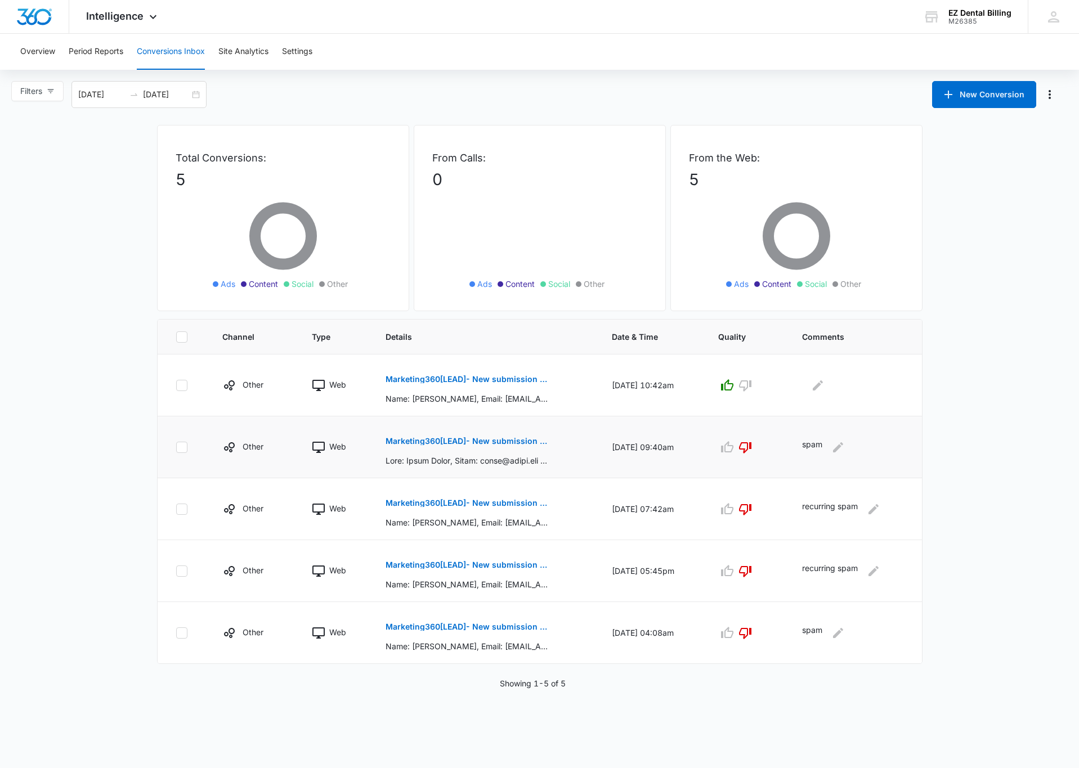
click at [469, 448] on button "Marketing360[LEAD]- New submission from Contact Us EZ Dental Billing" at bounding box center [467, 441] width 164 height 27
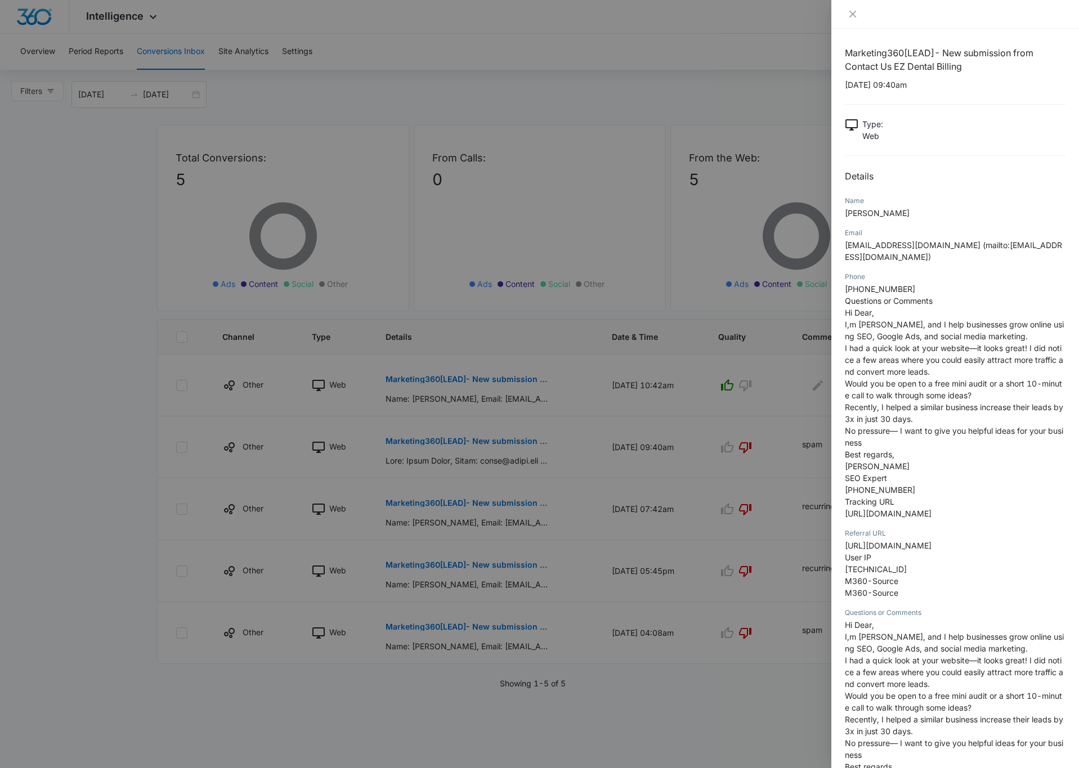
scroll to position [0, 0]
click at [775, 436] on div at bounding box center [539, 384] width 1079 height 768
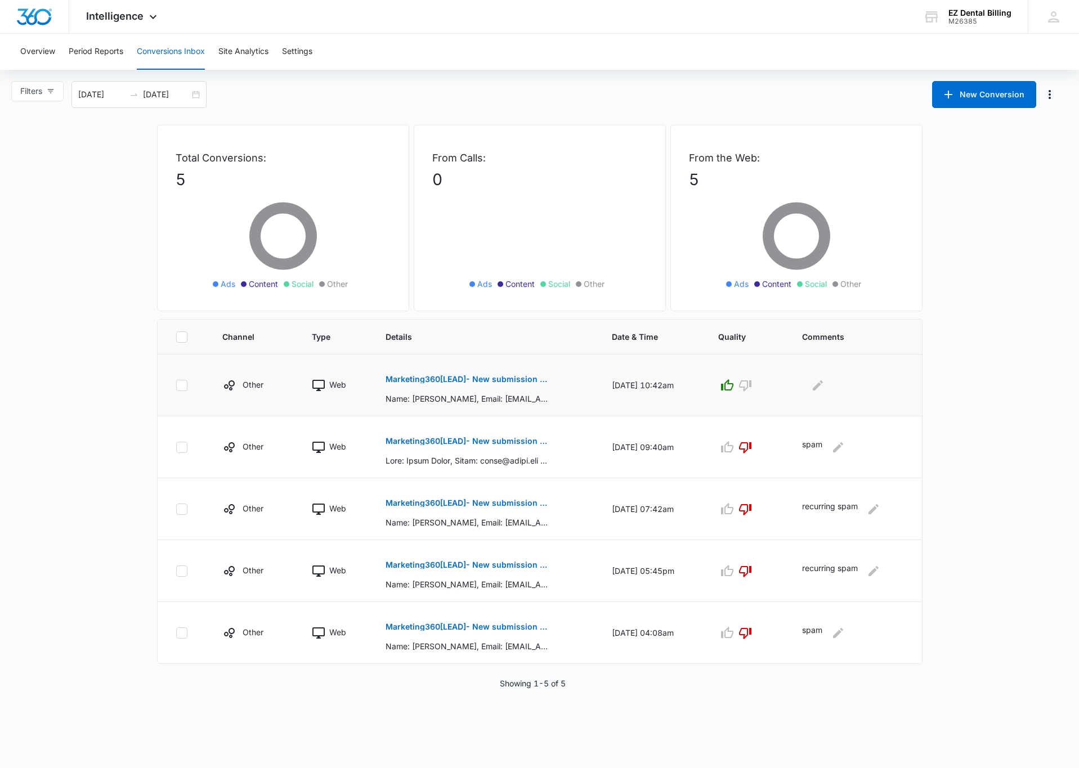
click at [502, 385] on button "Marketing360[LEAD]- New submission from Contact Us EZ Dental Billing" at bounding box center [467, 379] width 164 height 27
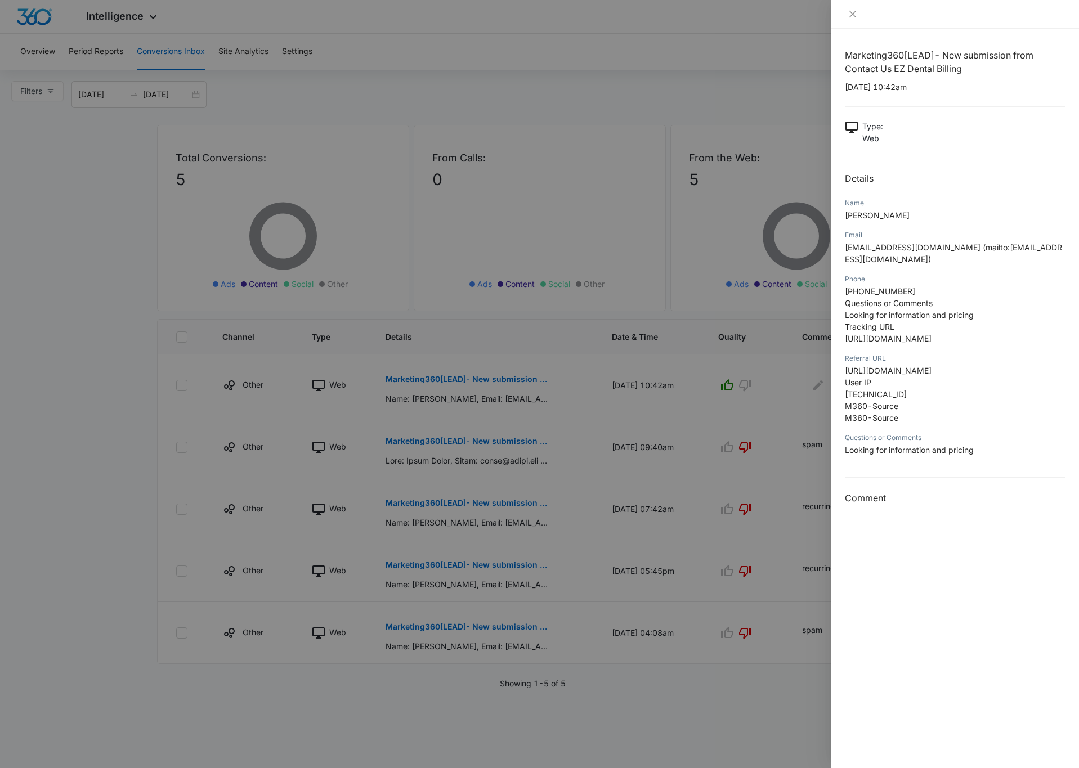
drag, startPoint x: 643, startPoint y: 481, endPoint x: 639, endPoint y: 487, distance: 7.2
click at [642, 481] on div at bounding box center [539, 384] width 1079 height 768
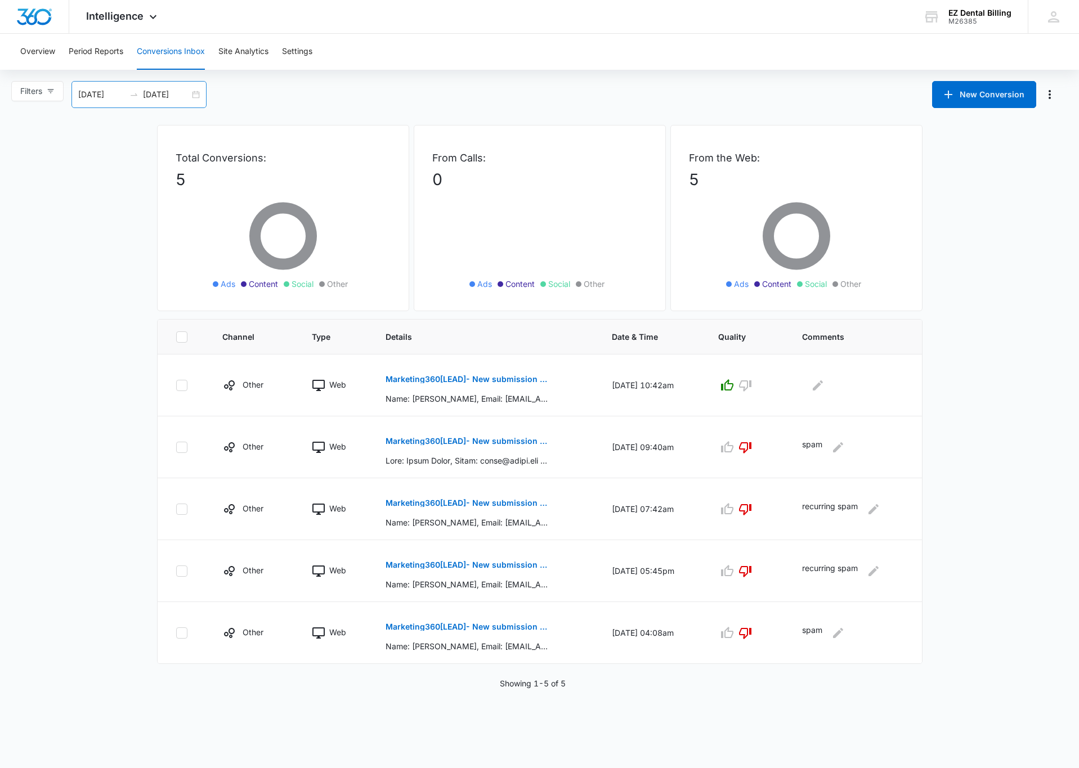
click at [86, 95] on input "09/08/2025" at bounding box center [101, 94] width 47 height 12
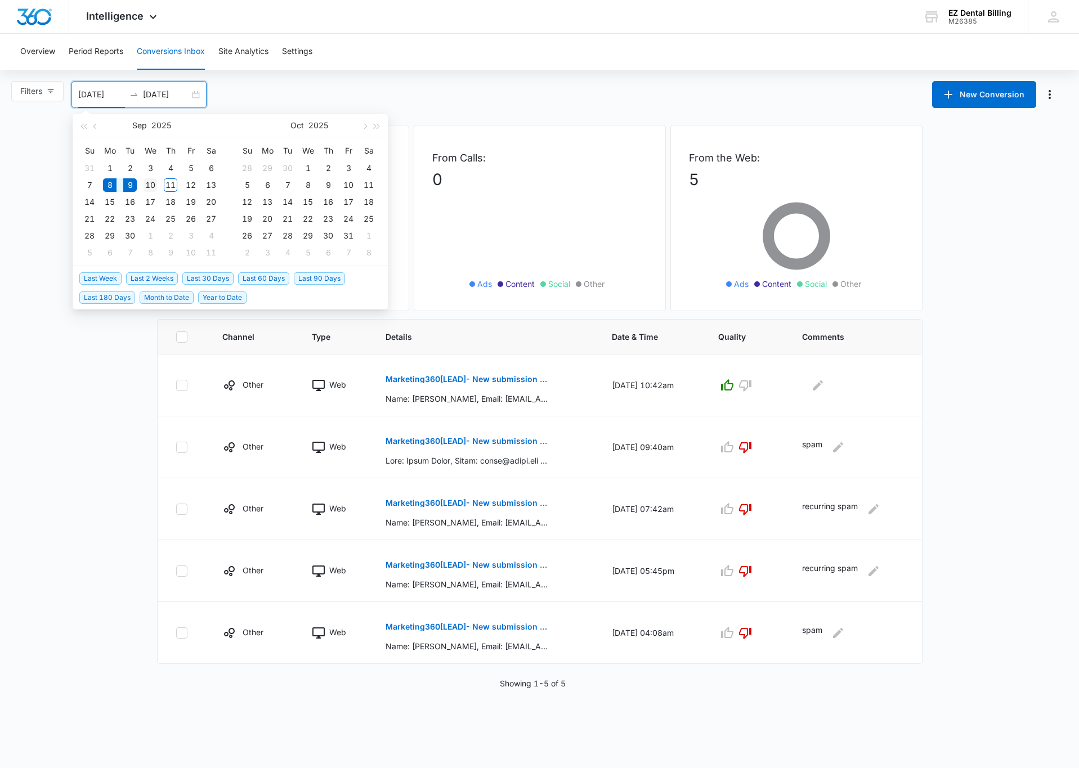
type input "09/10/2025"
click at [146, 179] on div "10" at bounding box center [151, 185] width 14 height 14
type input "09/11/2025"
click at [169, 183] on div "11" at bounding box center [171, 185] width 14 height 14
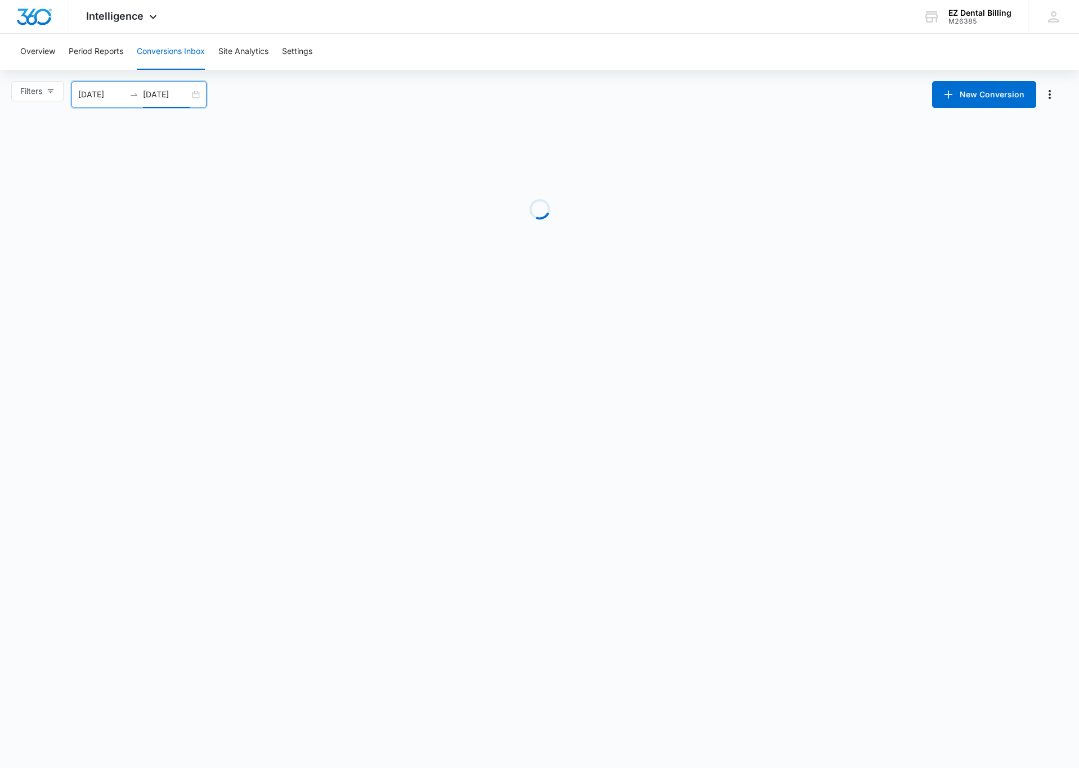
click at [38, 250] on main "Filters 09/10/2025 09/11/2025 New Conversion Sep 2025 Su Mo Tu We Th Fr Sa 31 1…" at bounding box center [539, 187] width 1079 height 213
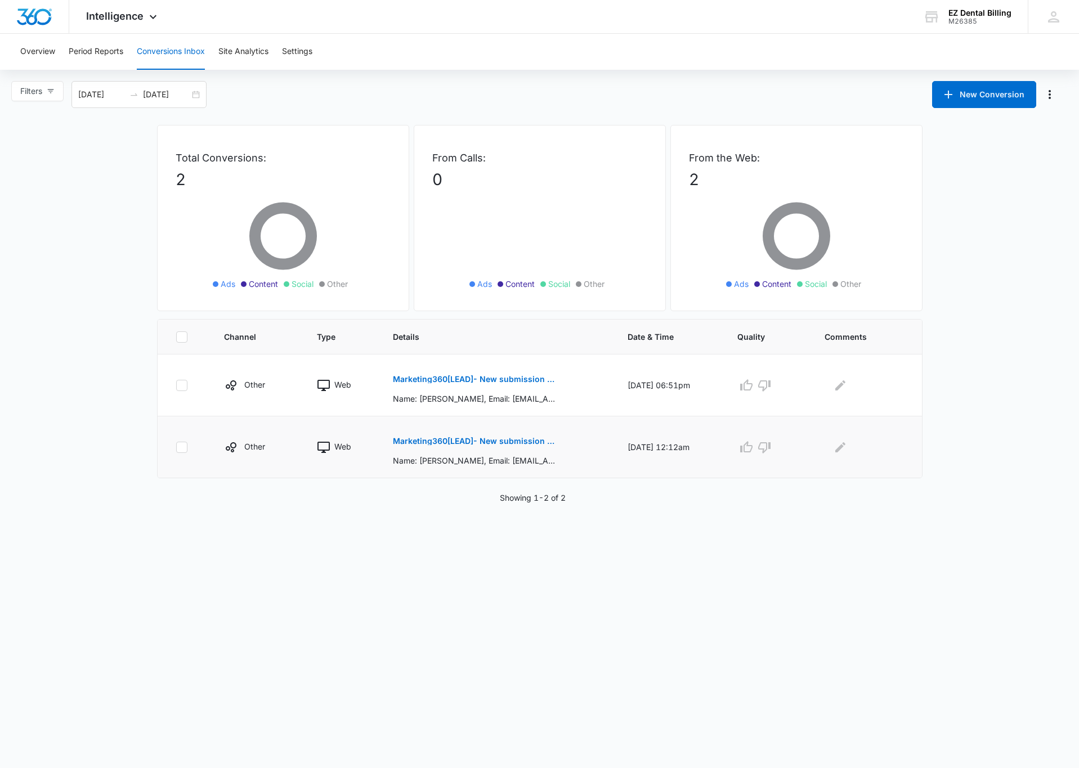
click at [487, 443] on p "Marketing360[LEAD]- New submission from Monster Page Contact Form EZ Dental Bil…" at bounding box center [475, 441] width 164 height 8
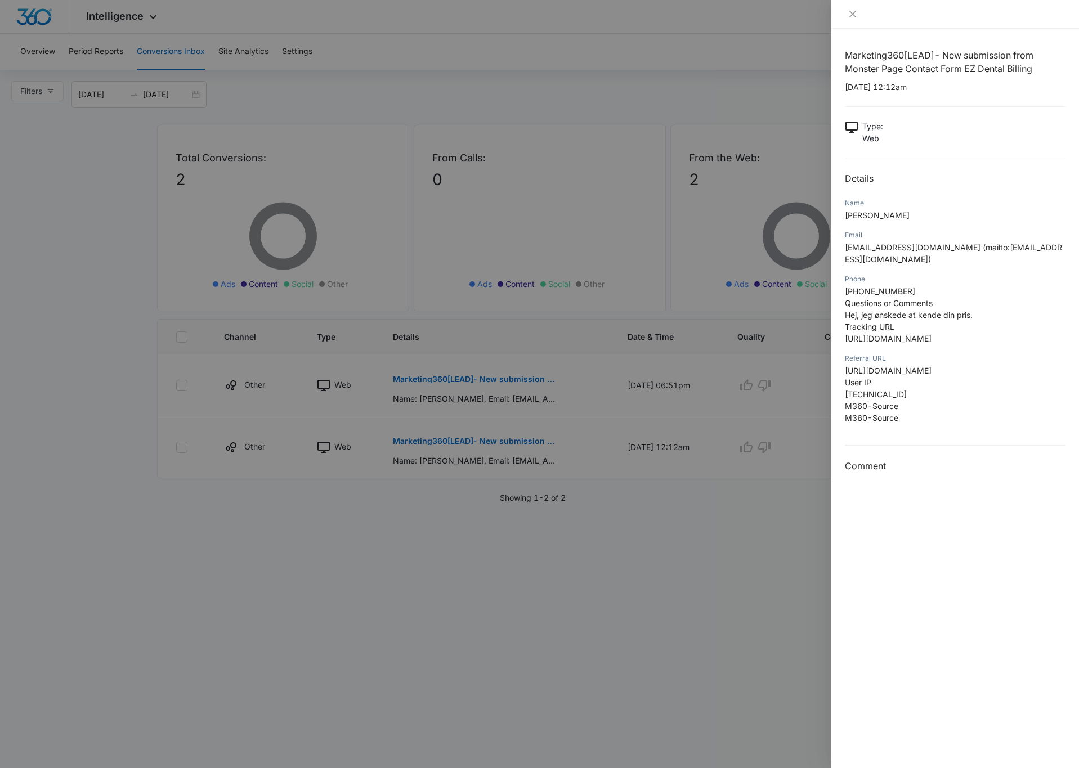
drag, startPoint x: 740, startPoint y: 475, endPoint x: 594, endPoint y: 446, distance: 148.6
click at [739, 476] on div at bounding box center [539, 384] width 1079 height 768
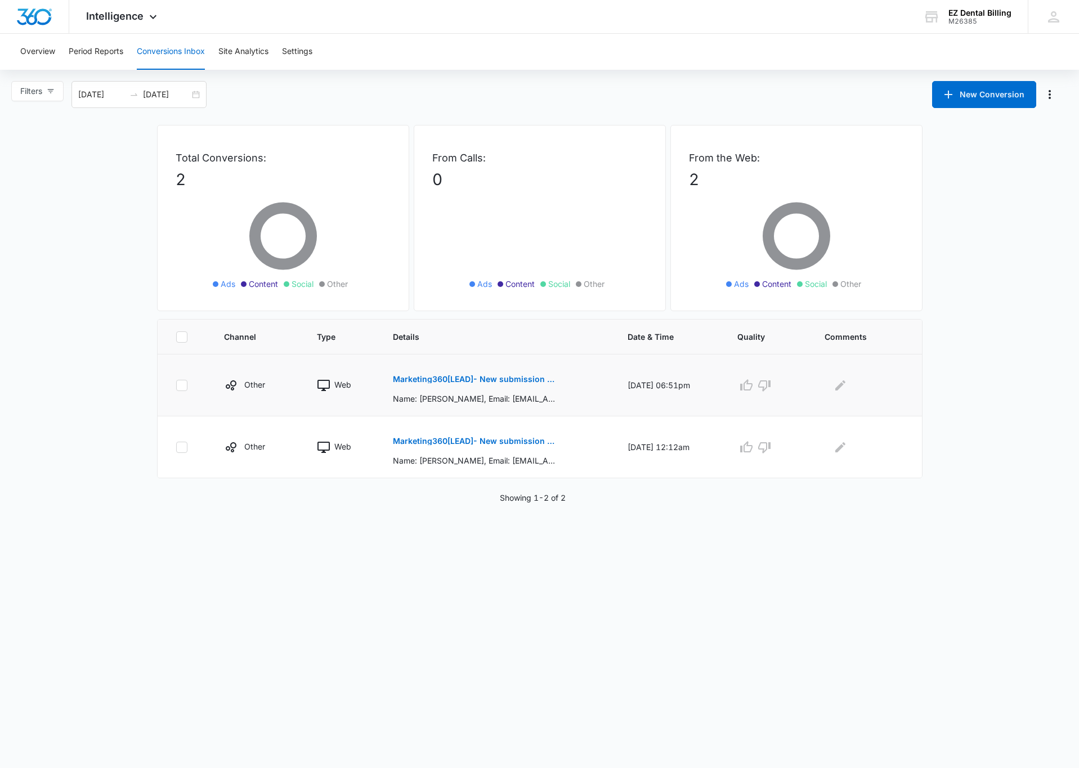
click at [500, 382] on p "Marketing360[LEAD]- New submission from Contact Us EZ Dental Billing" at bounding box center [475, 379] width 164 height 8
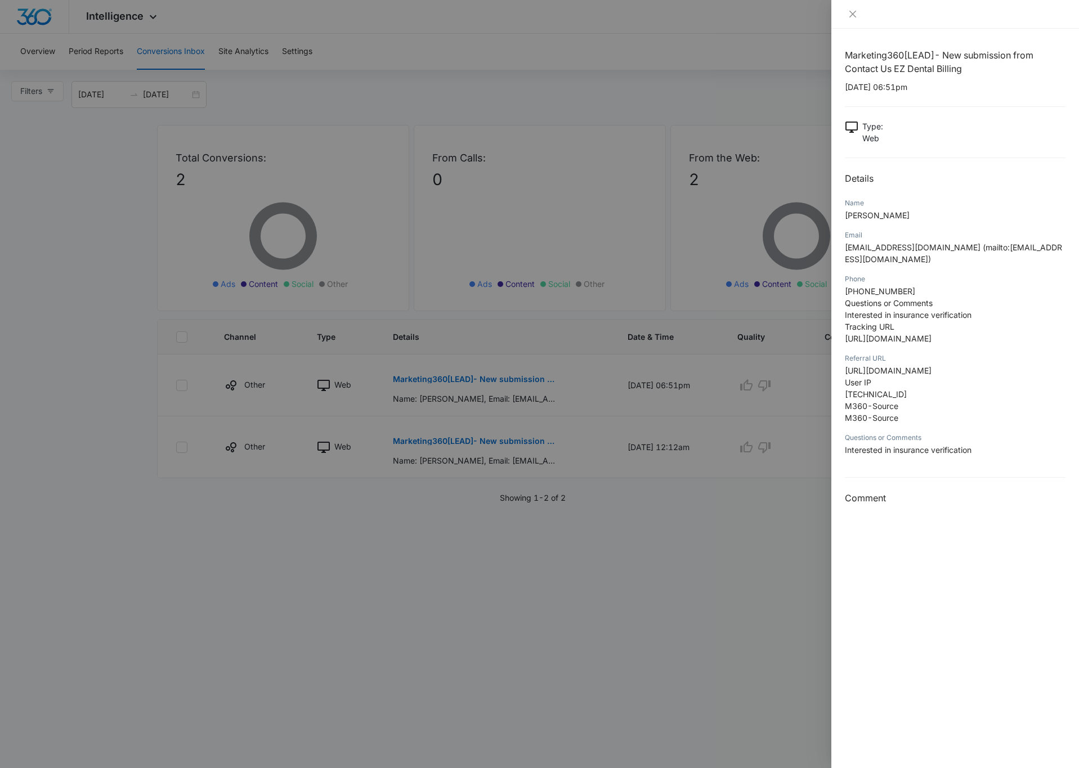
click at [940, 443] on div "Questions or Comments" at bounding box center [955, 438] width 221 height 10
click at [698, 287] on div at bounding box center [539, 384] width 1079 height 768
